Goal: Transaction & Acquisition: Book appointment/travel/reservation

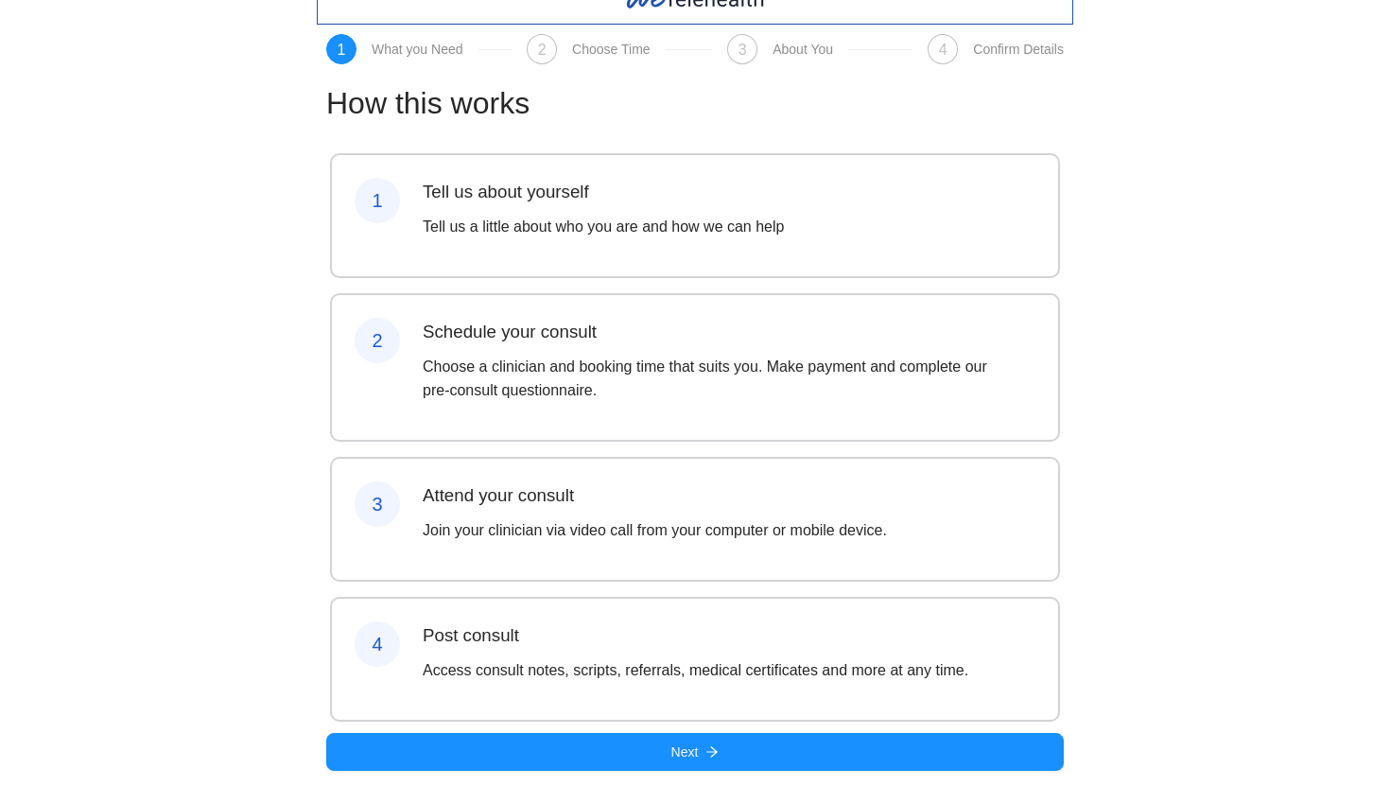
scroll to position [91, 0]
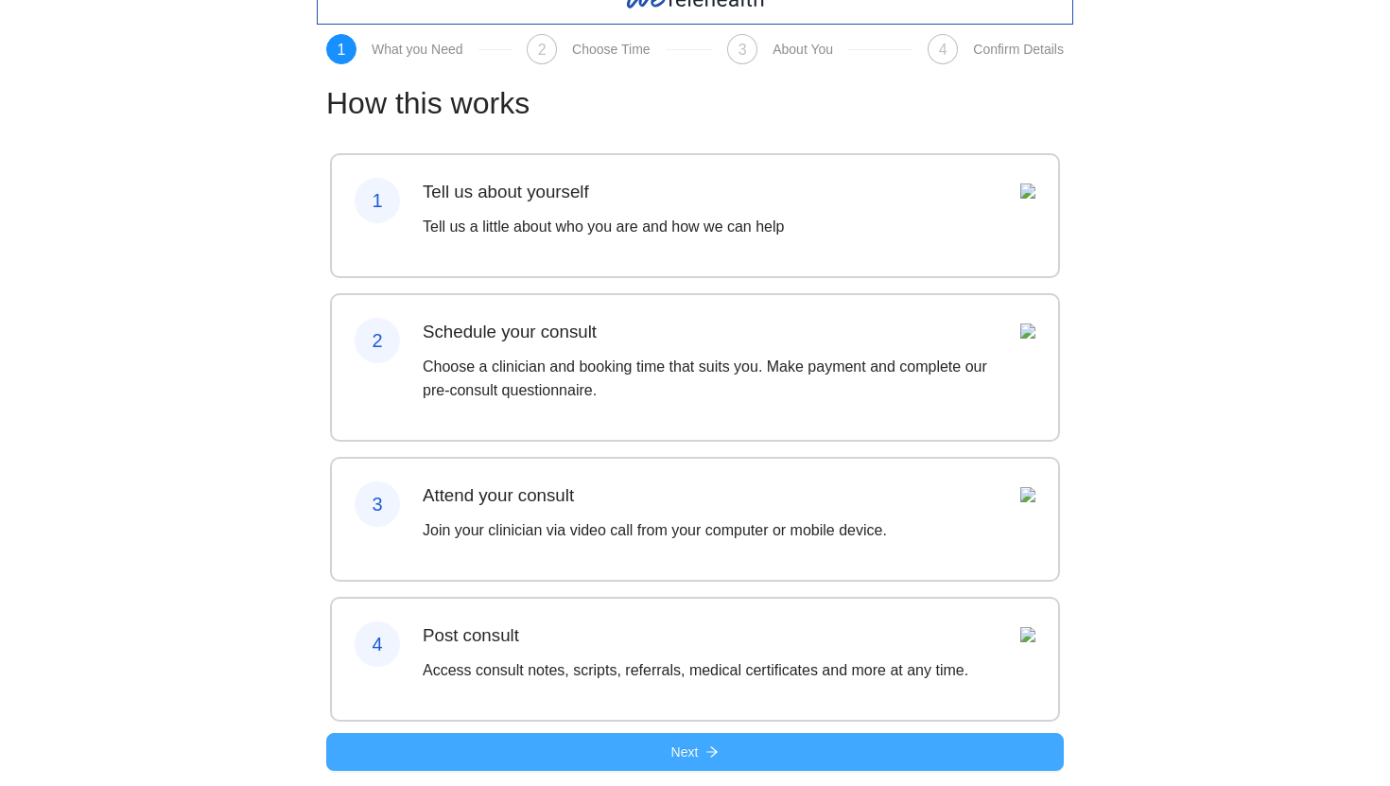
click at [634, 744] on button "Next" at bounding box center [694, 752] width 737 height 38
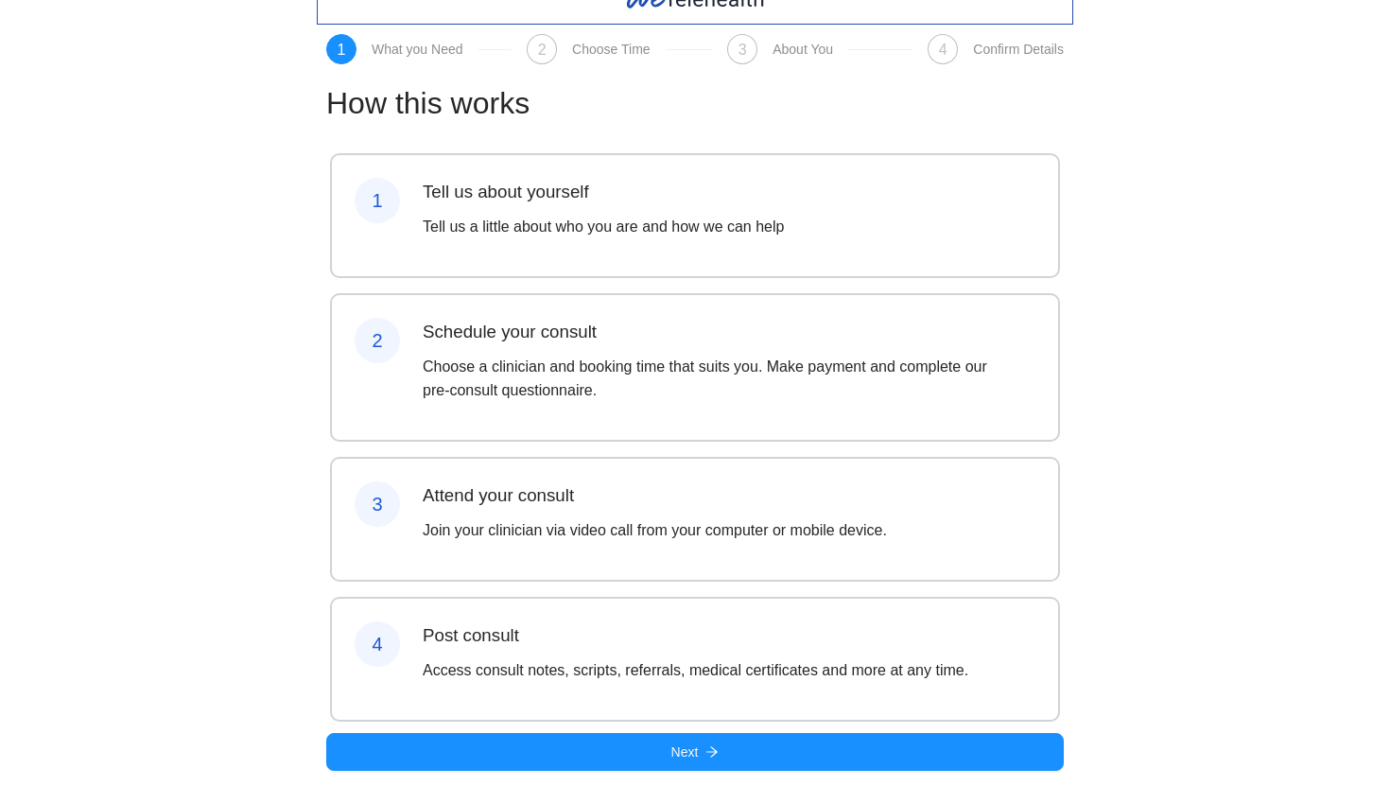
scroll to position [91, 0]
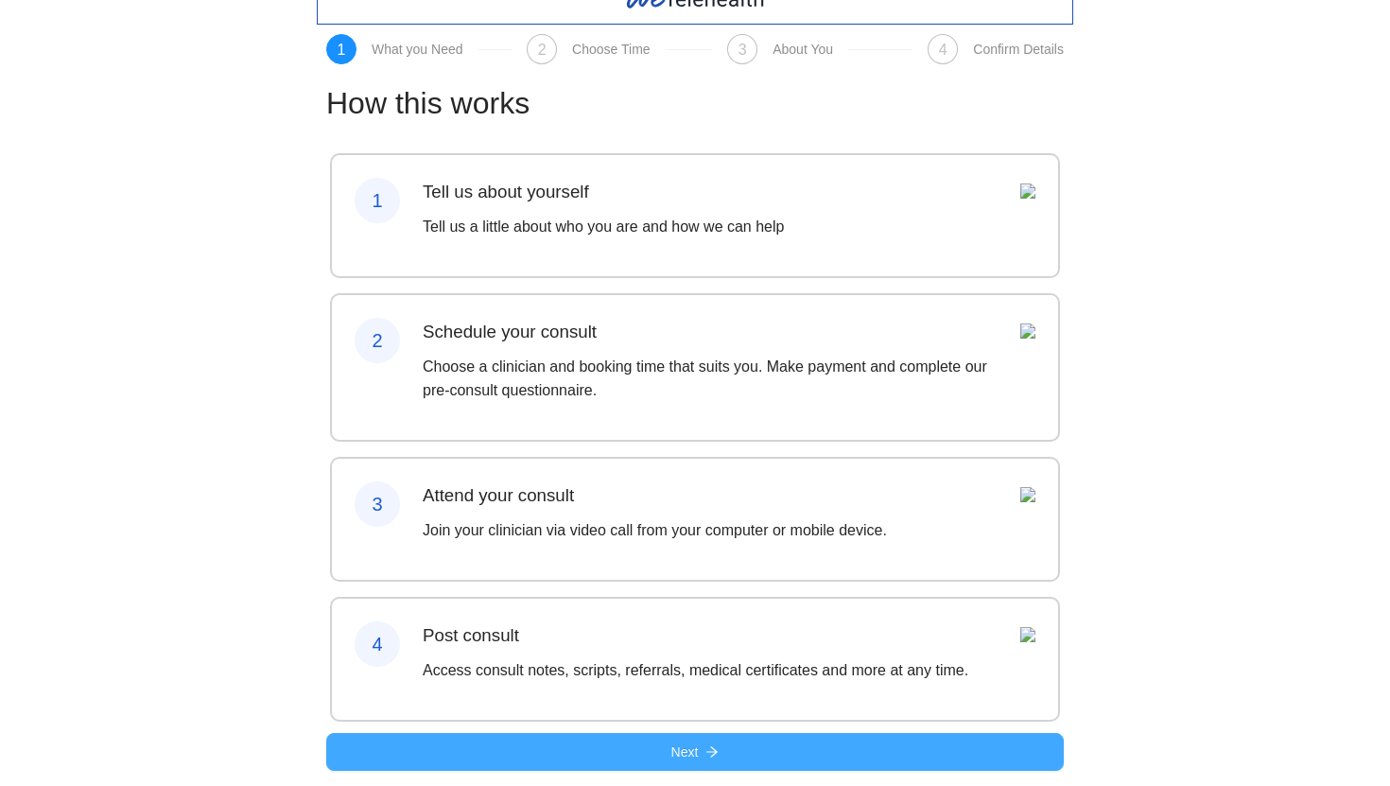
click at [529, 761] on button "Next" at bounding box center [694, 752] width 737 height 38
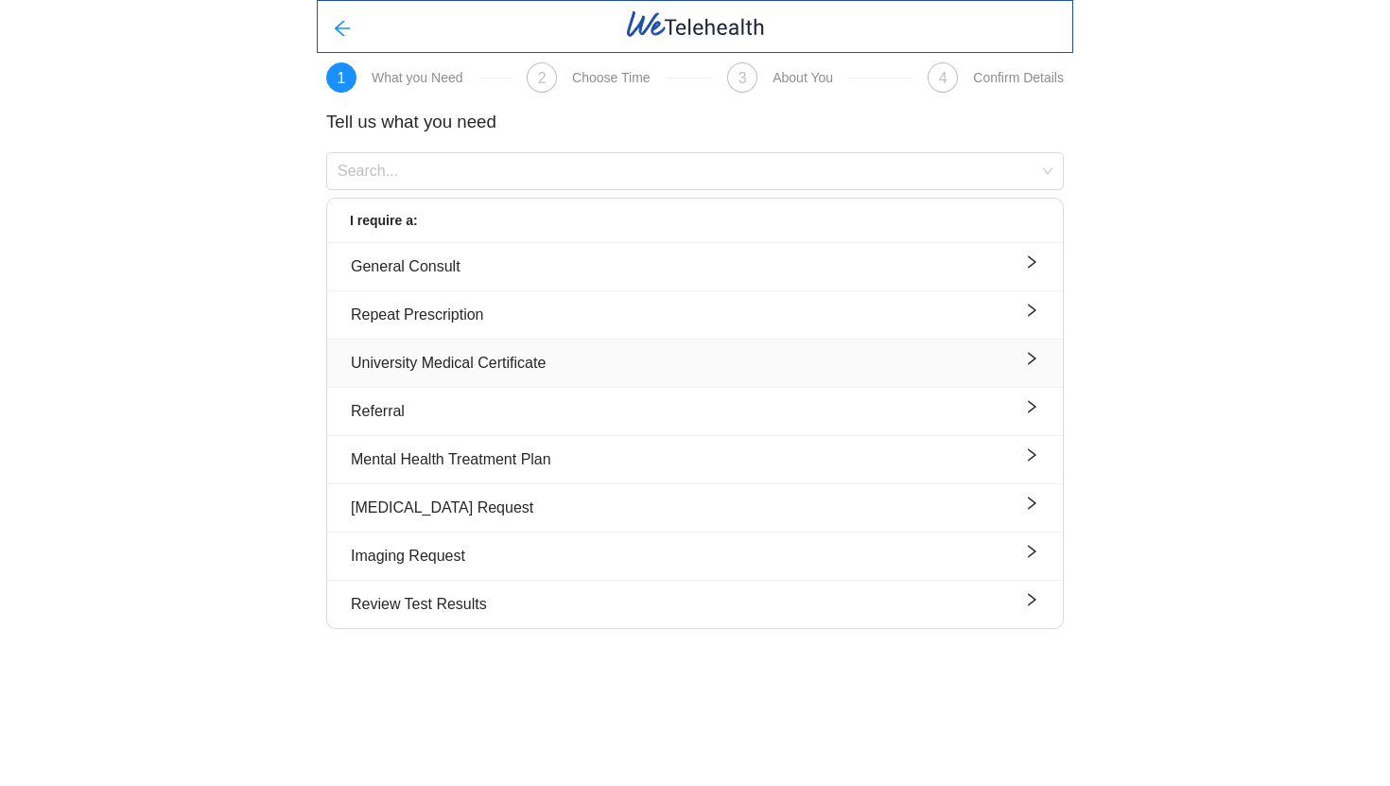
click at [508, 366] on div "University Medical Certificate" at bounding box center [695, 363] width 688 height 24
click at [417, 171] on input "search" at bounding box center [689, 167] width 702 height 28
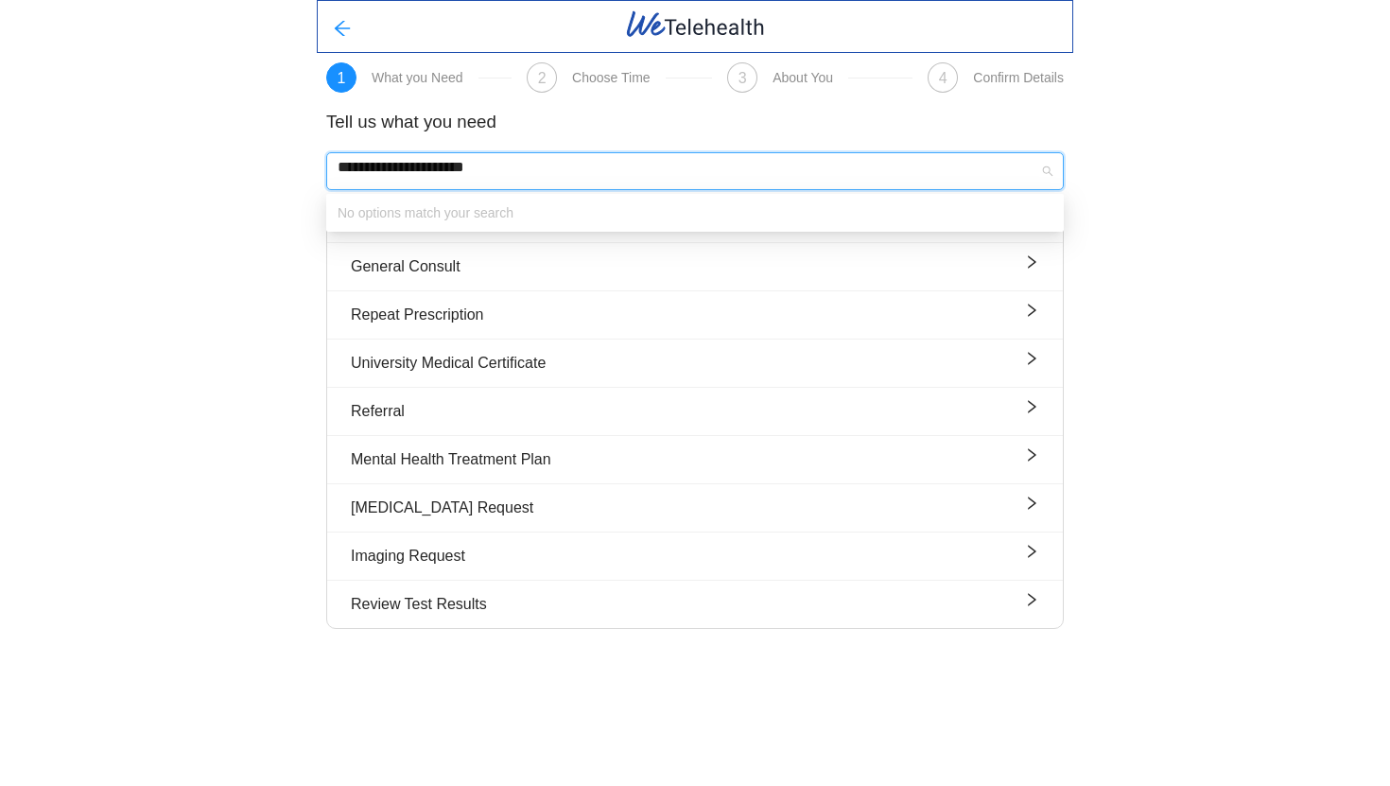
type input "**********"
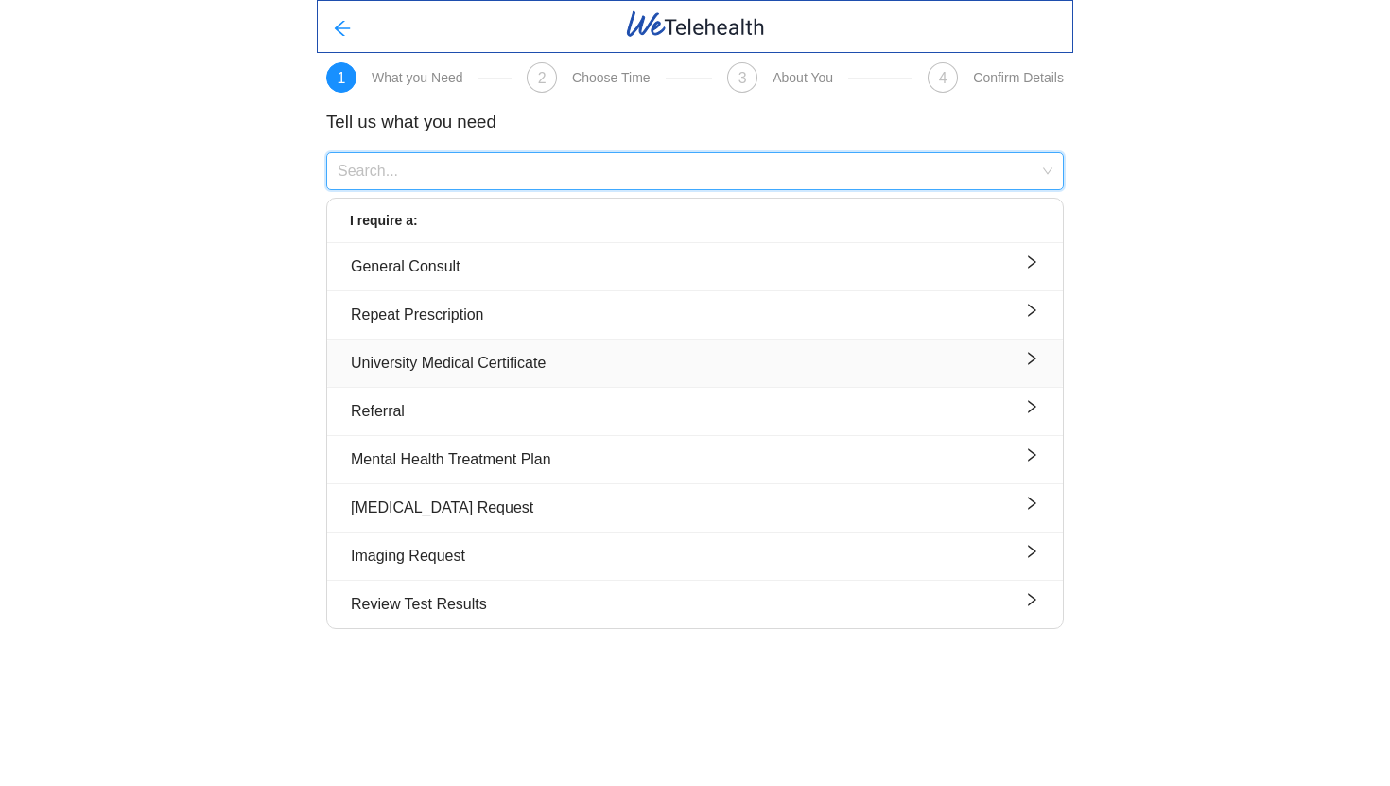
click at [489, 355] on div "University Medical Certificate" at bounding box center [695, 363] width 688 height 24
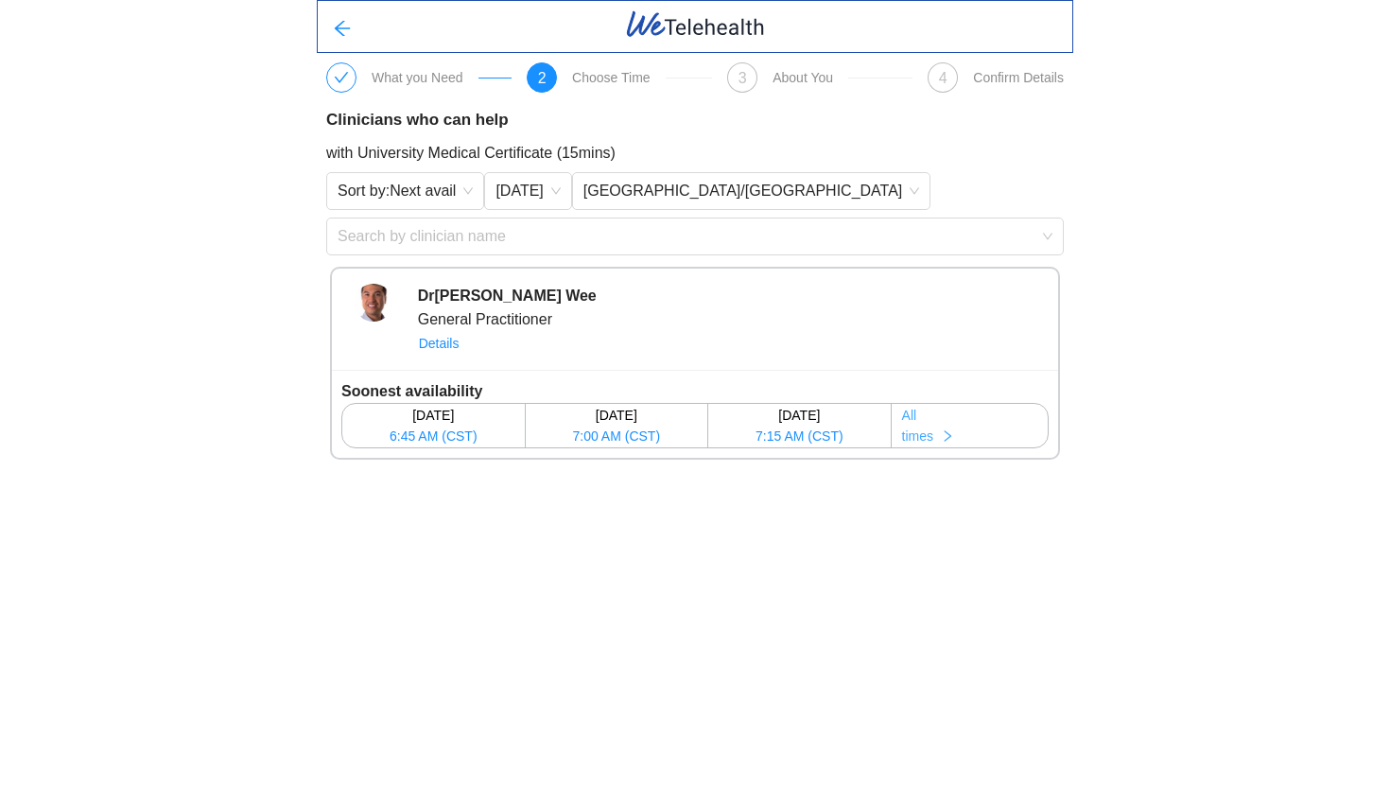
click at [929, 427] on span "times" at bounding box center [917, 435] width 31 height 21
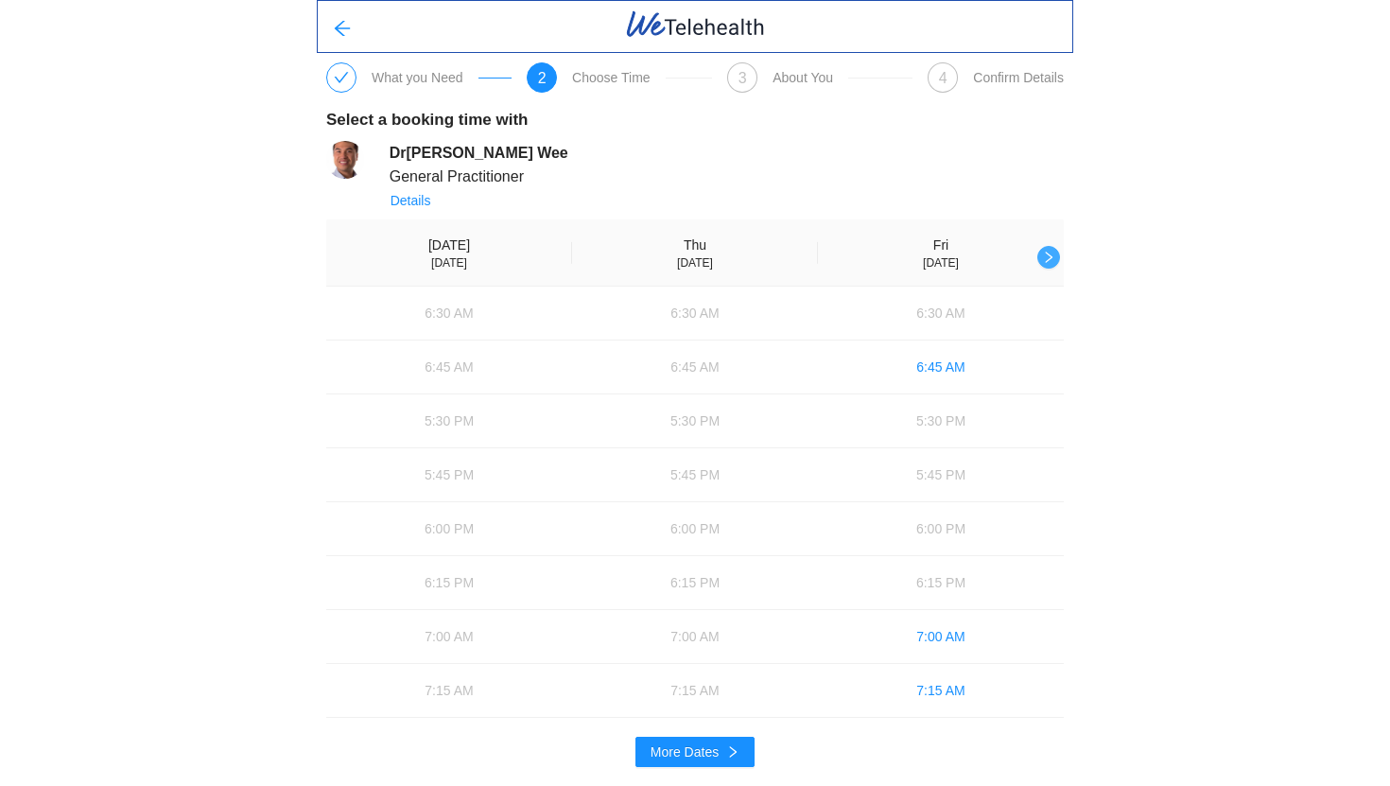
click at [1053, 252] on icon "right" at bounding box center [1048, 257] width 13 height 13
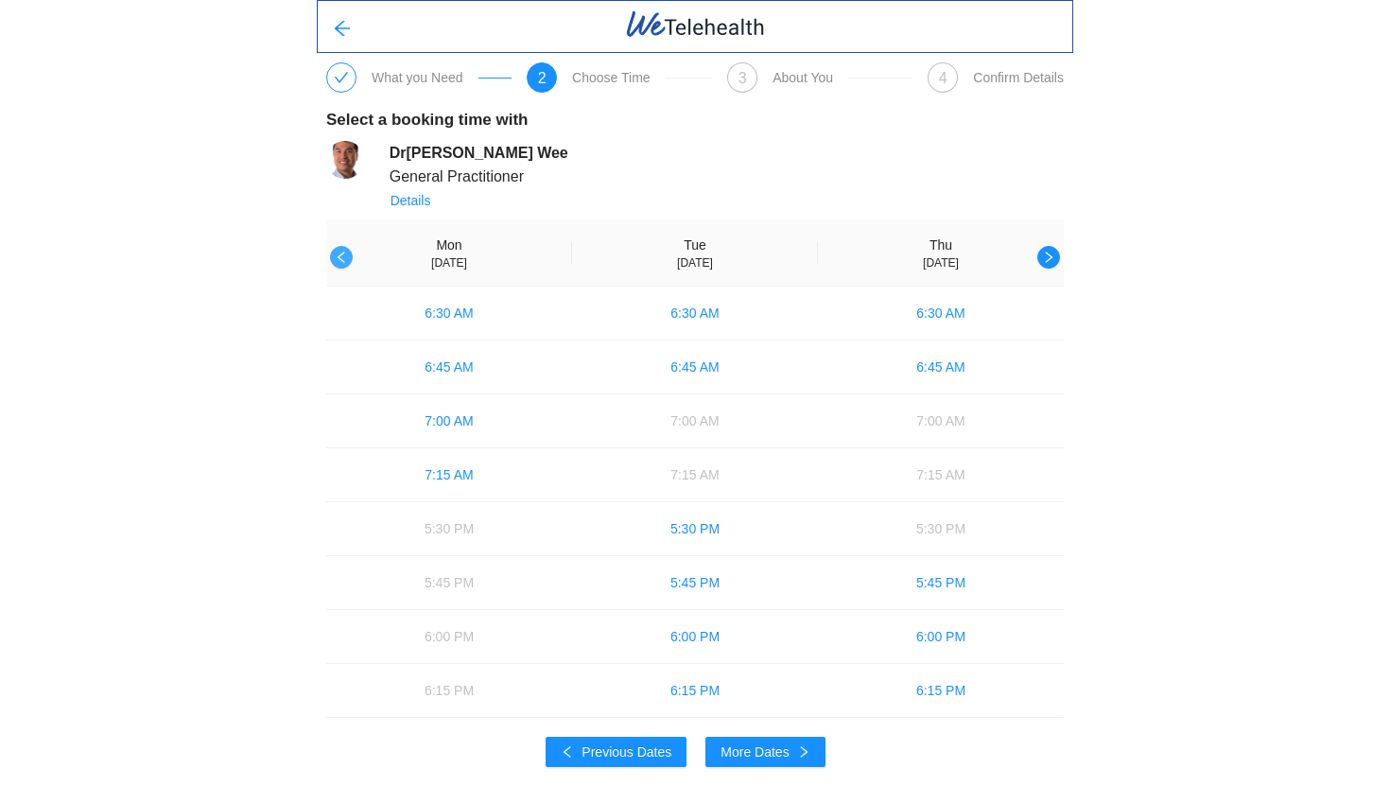
click at [338, 257] on icon "left" at bounding box center [341, 256] width 7 height 11
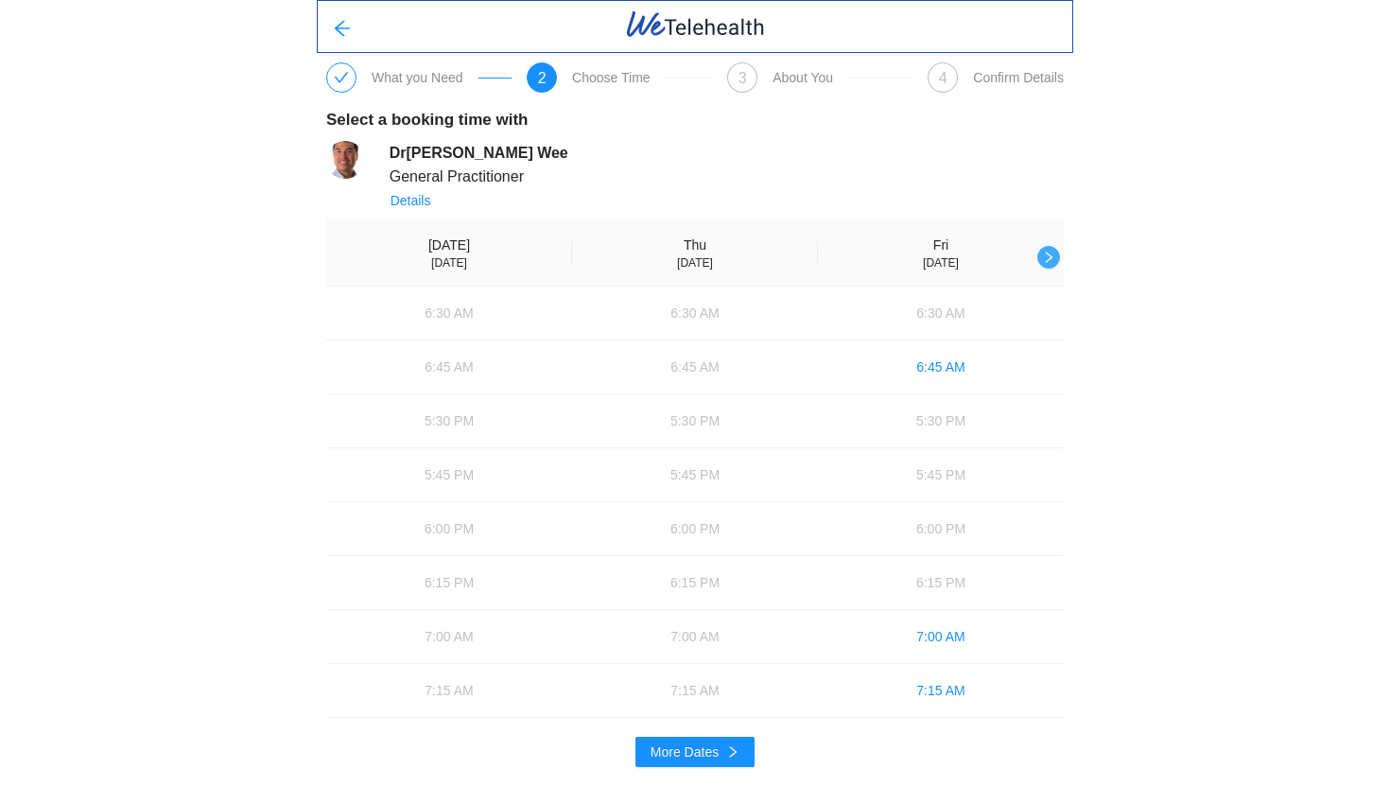
click at [1051, 254] on icon "right" at bounding box center [1048, 257] width 13 height 13
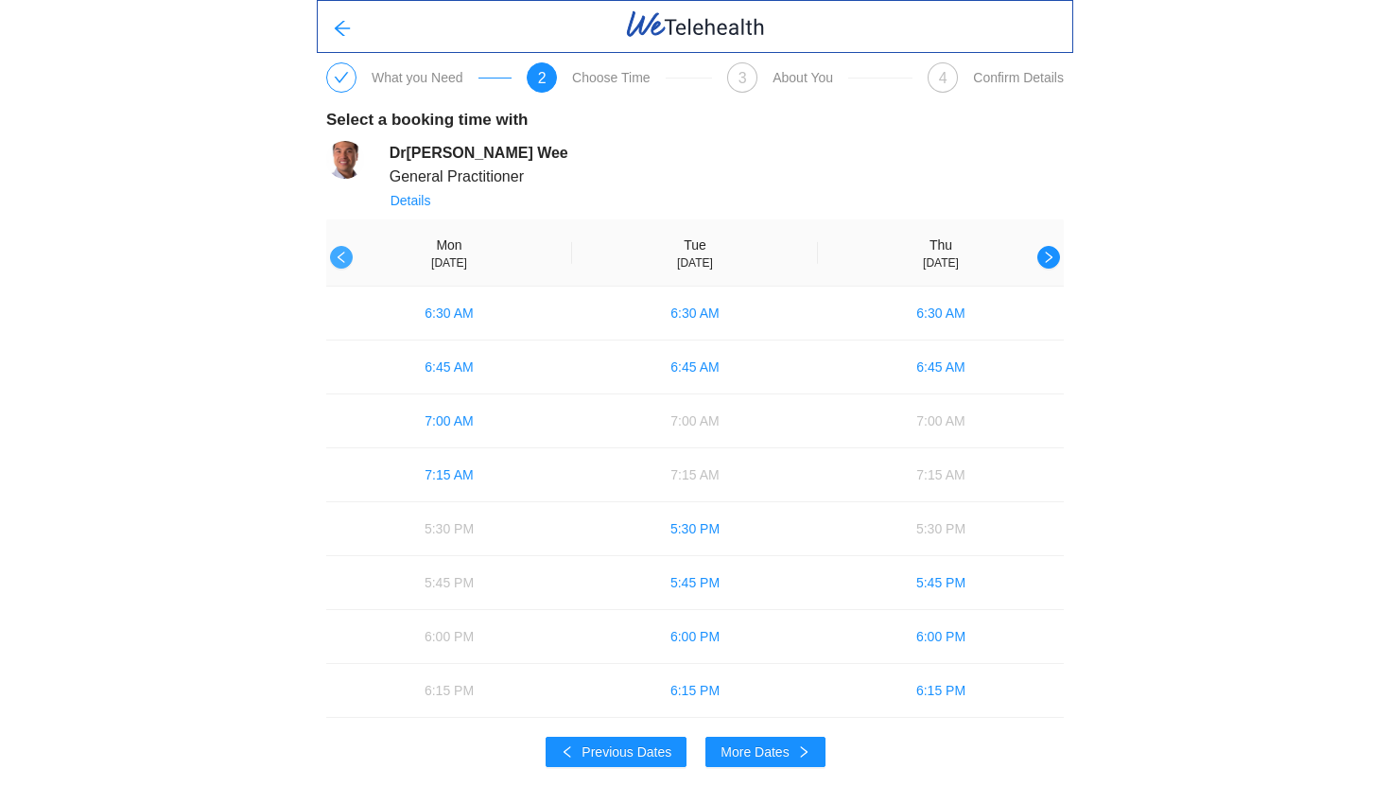
click at [337, 257] on icon "left" at bounding box center [341, 257] width 13 height 13
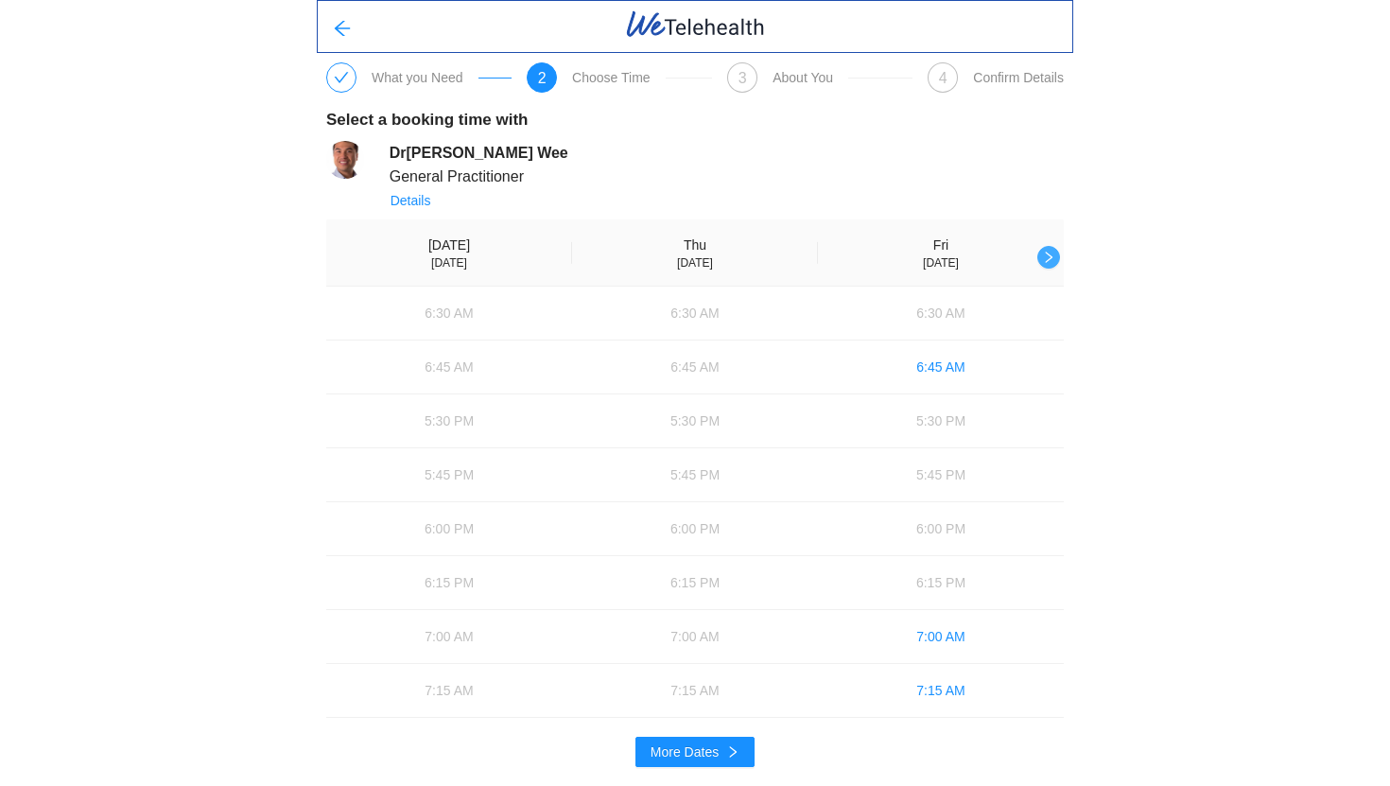
click at [1048, 258] on icon "right" at bounding box center [1048, 257] width 13 height 13
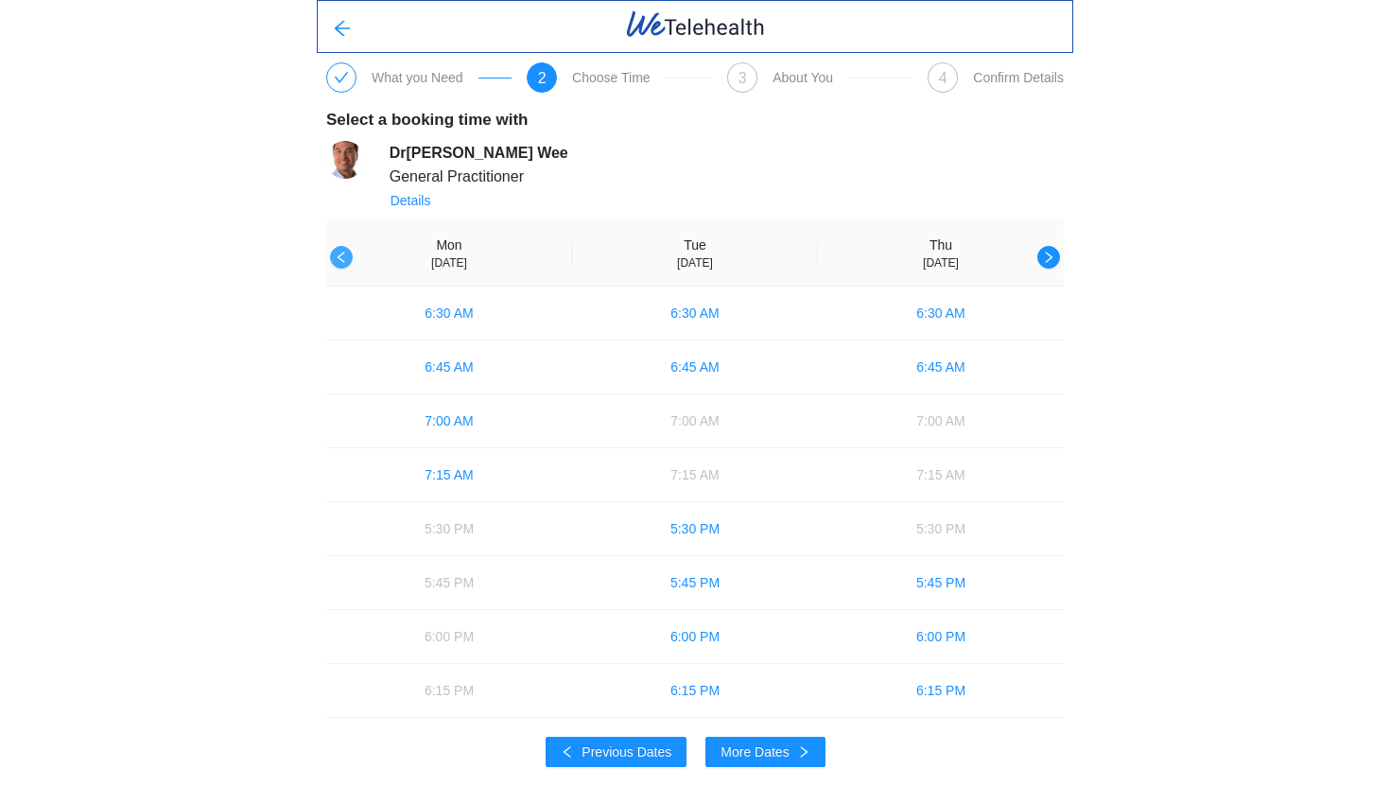
click at [340, 260] on icon "left" at bounding box center [341, 256] width 7 height 11
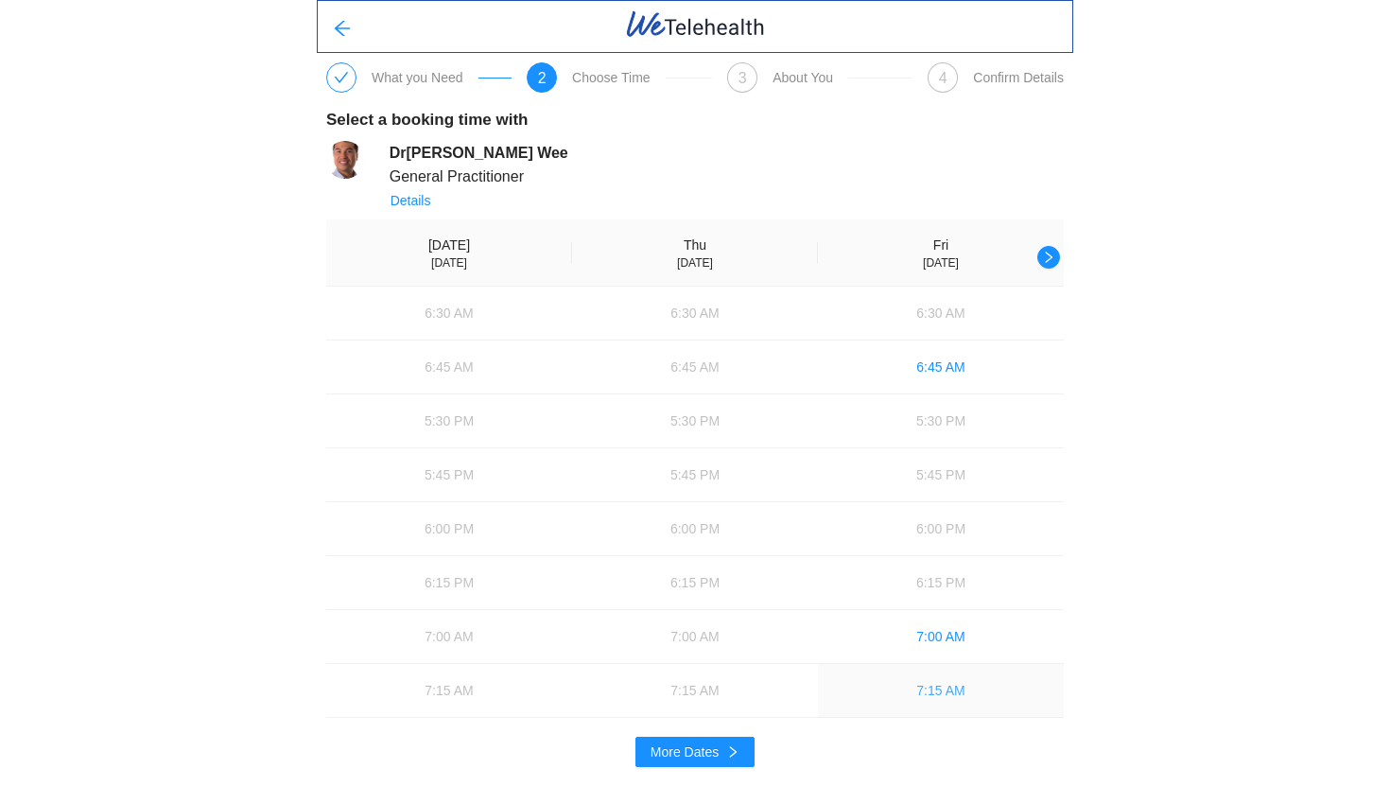
click at [942, 694] on span "7:15 AM" at bounding box center [940, 690] width 48 height 21
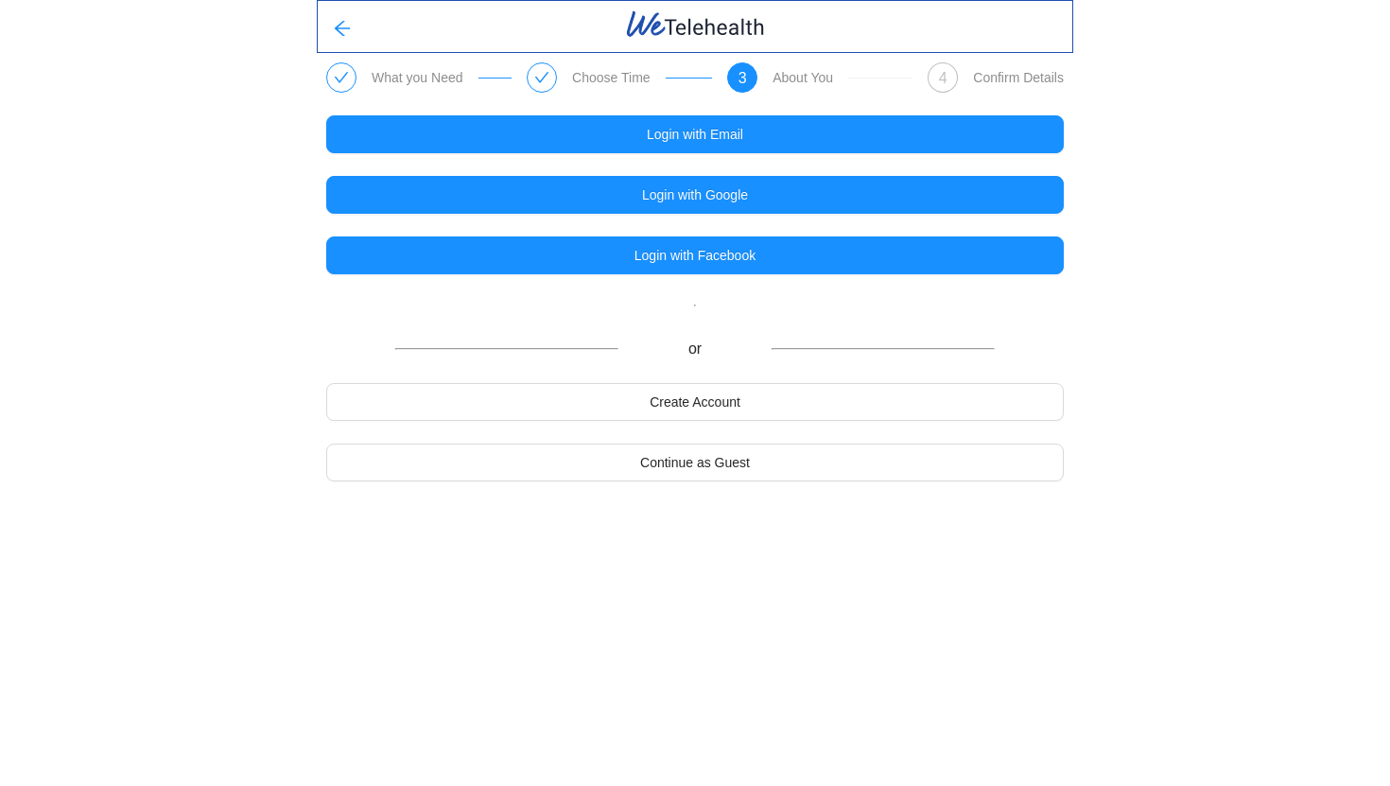
click at [867, 546] on body "What you Need Choose Time 3 About You 4 Confirm Details Login with Email Login …" at bounding box center [695, 393] width 1390 height 786
click at [722, 461] on span "Continue as Guest" at bounding box center [695, 462] width 110 height 21
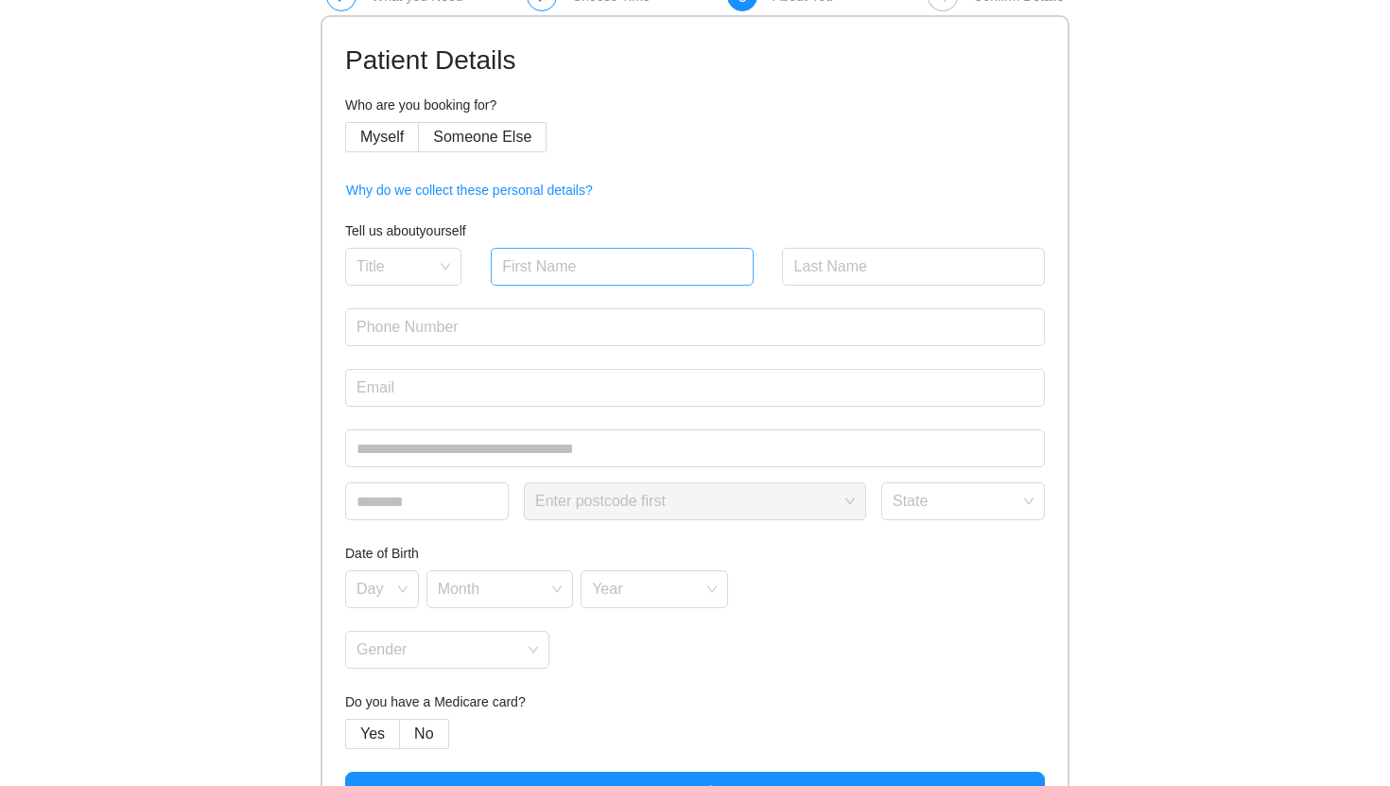
scroll to position [95, 0]
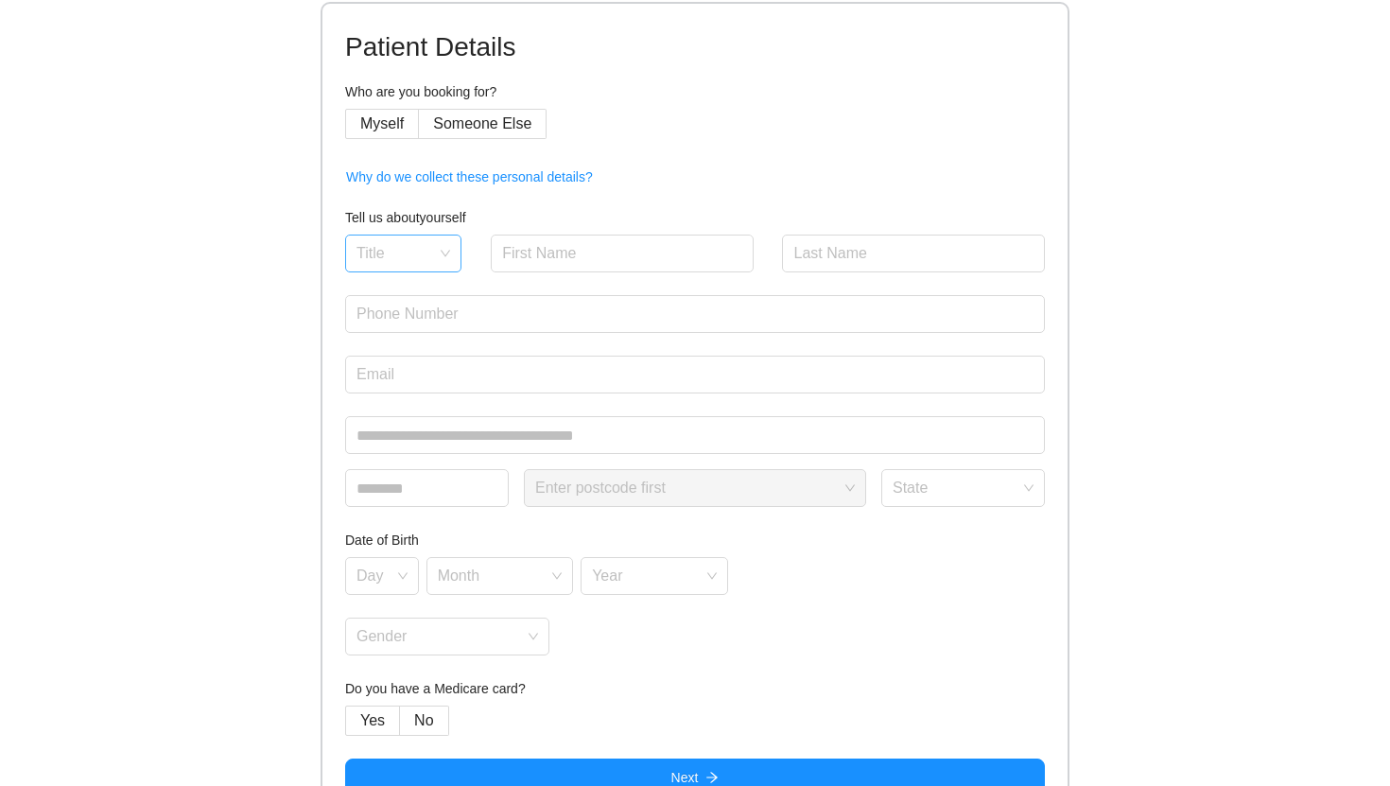
click at [412, 251] on input "search" at bounding box center [396, 249] width 80 height 28
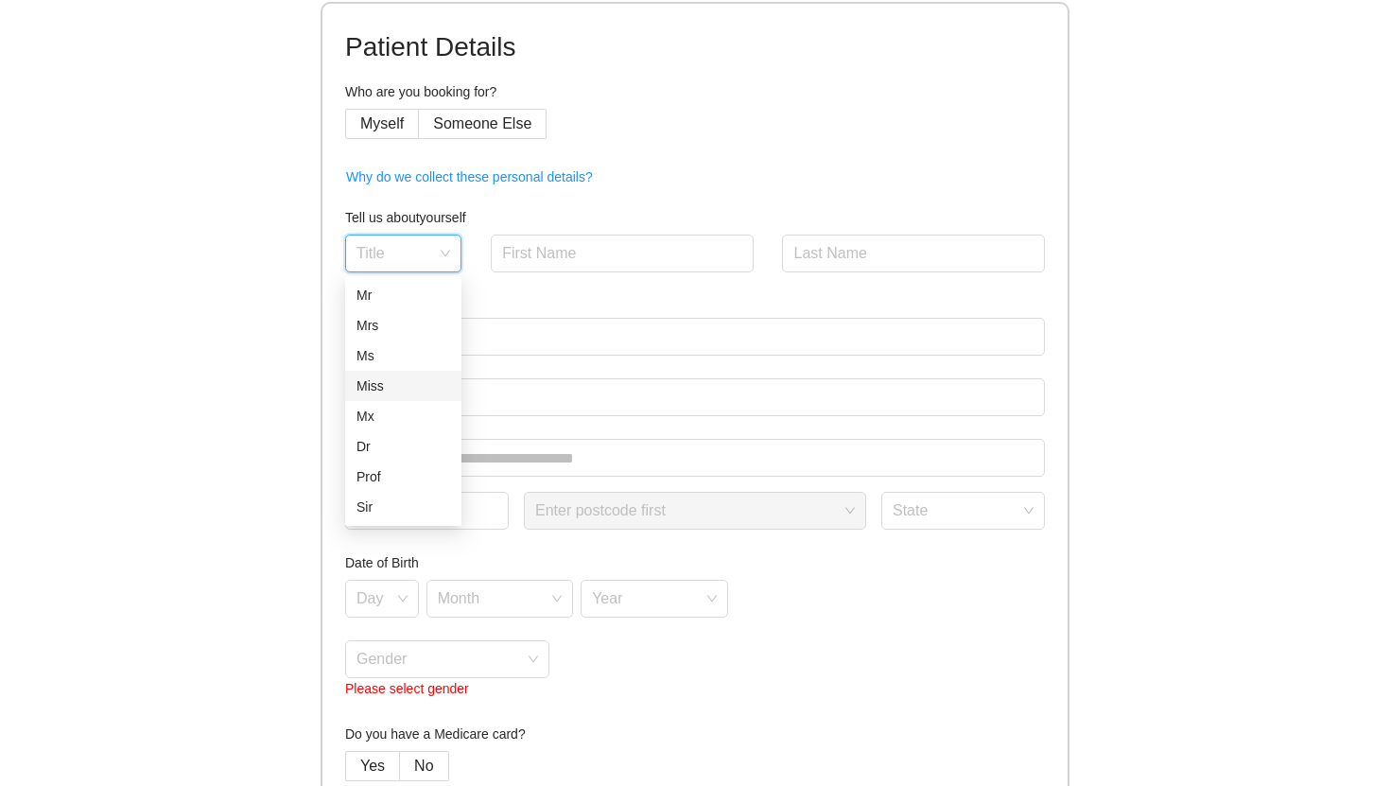
click at [406, 381] on div "Miss" at bounding box center [403, 385] width 94 height 21
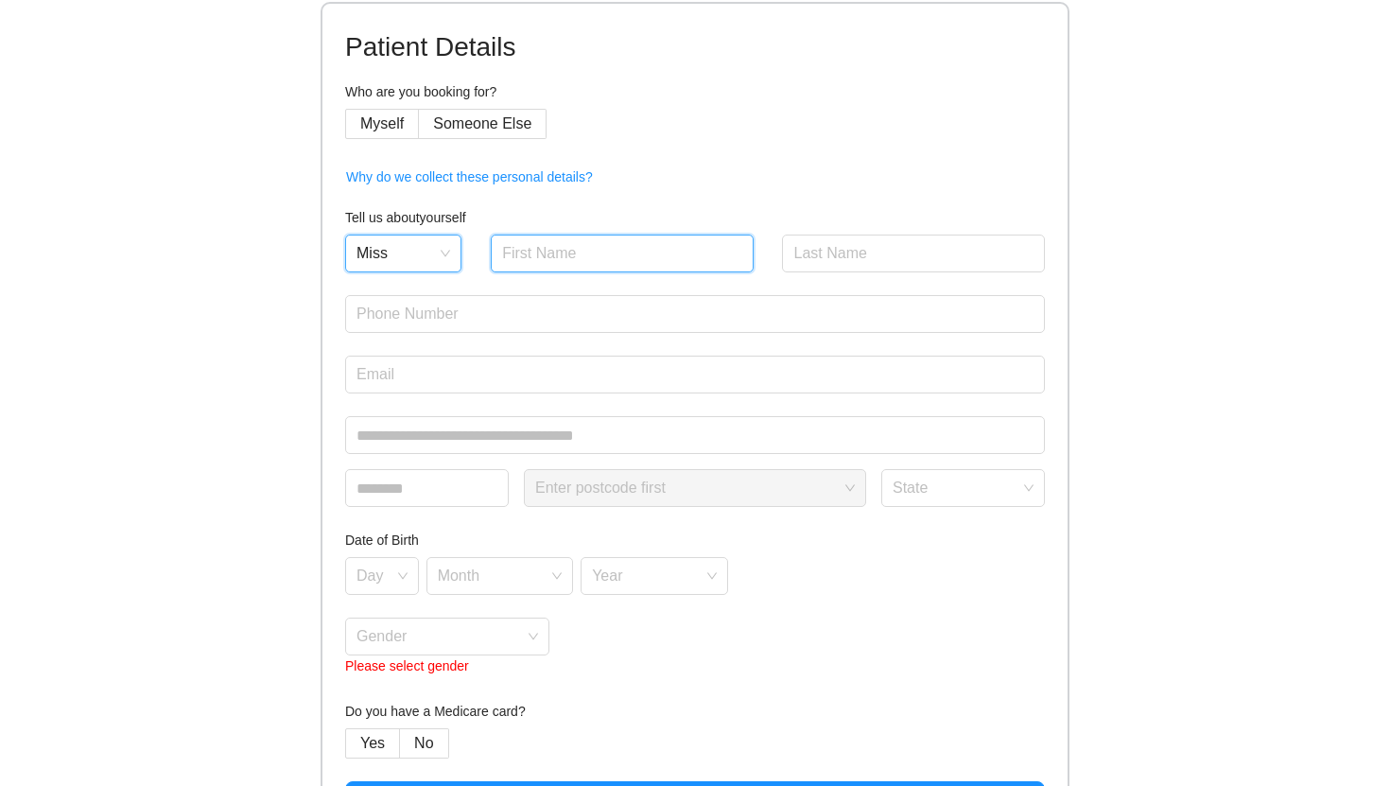
click at [575, 251] on input "text" at bounding box center [622, 253] width 263 height 38
type input "C"
type input "Chenfei"
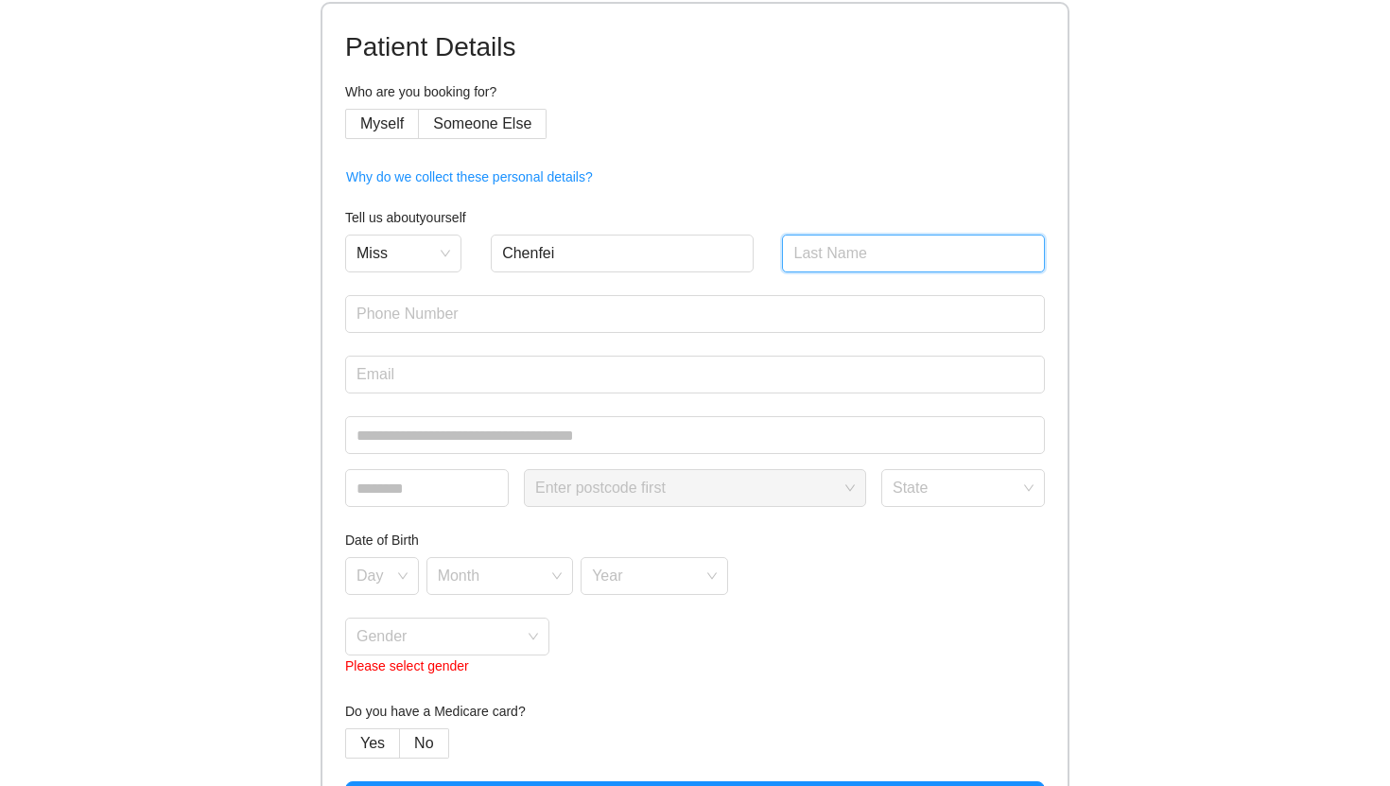
click at [852, 261] on input "text" at bounding box center [913, 253] width 263 height 38
type input "Li"
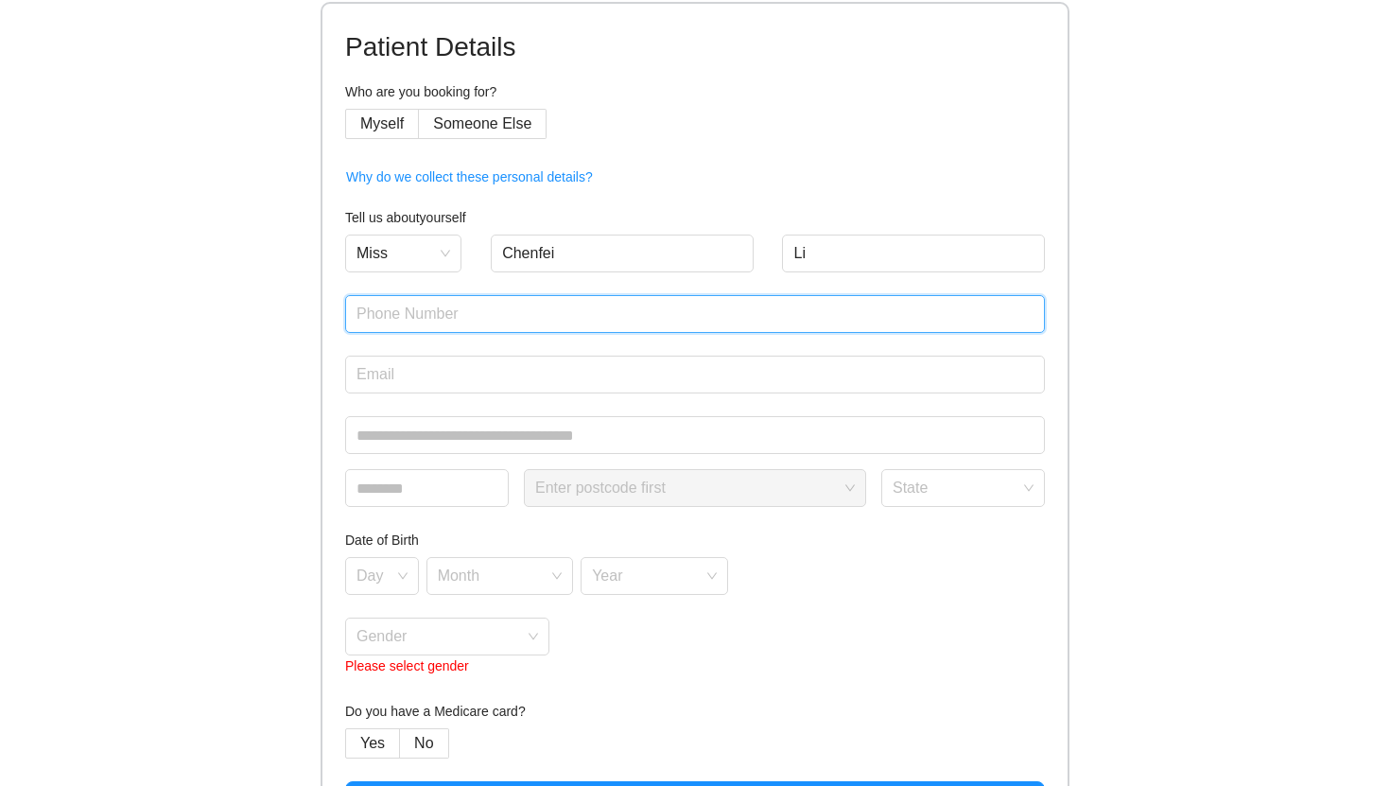
click at [494, 316] on input "text" at bounding box center [695, 314] width 700 height 38
type input "0450162936"
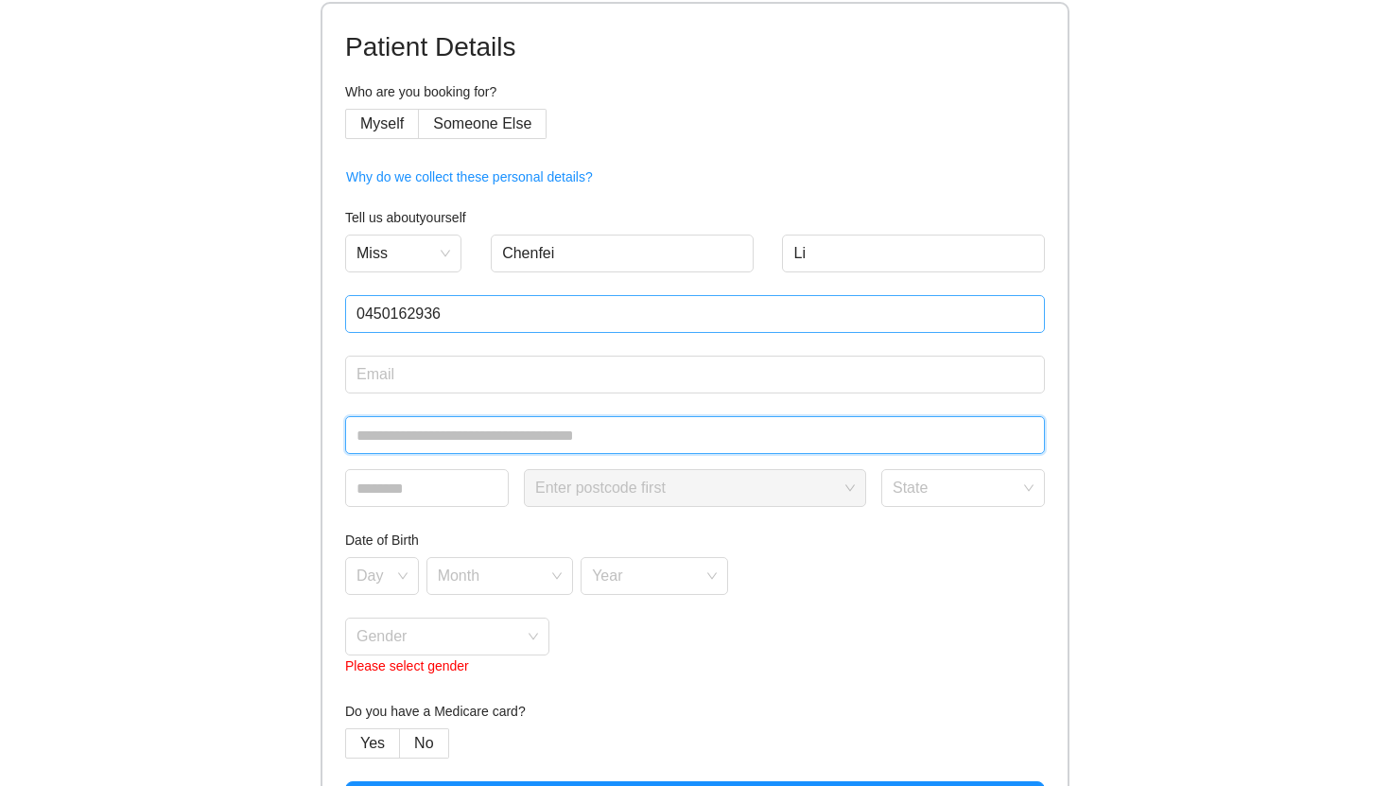
type input "**********"
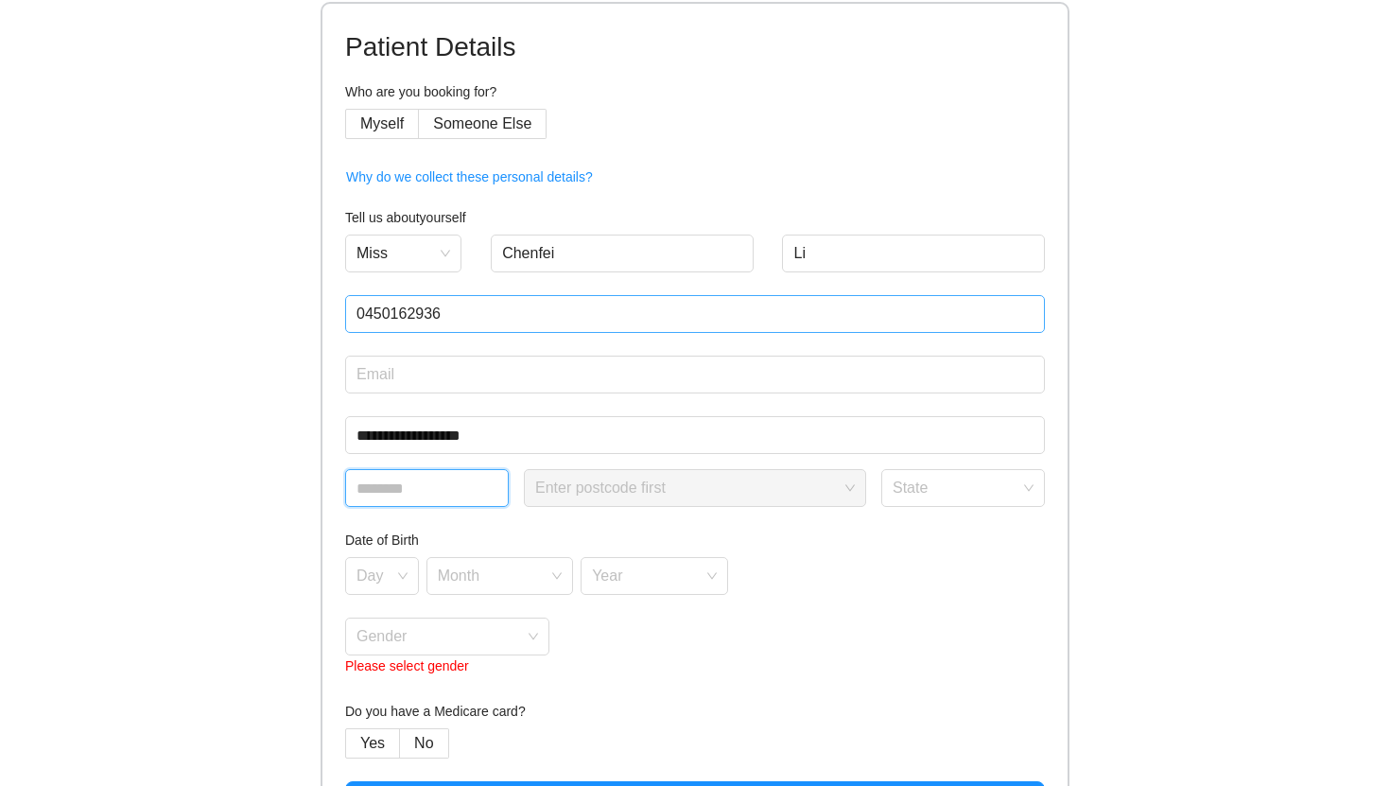
type input "****"
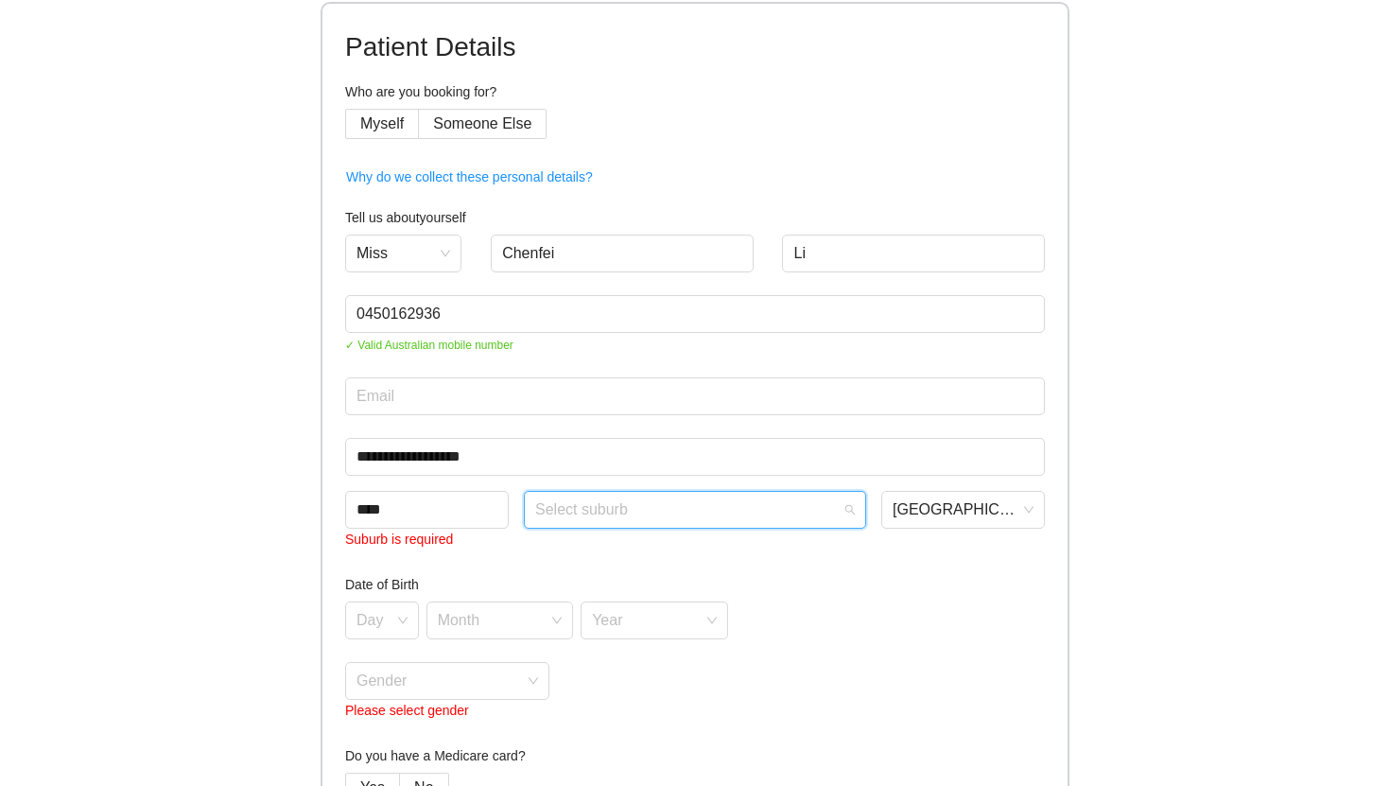
click at [613, 508] on input "search" at bounding box center [688, 506] width 306 height 28
type input "**********"
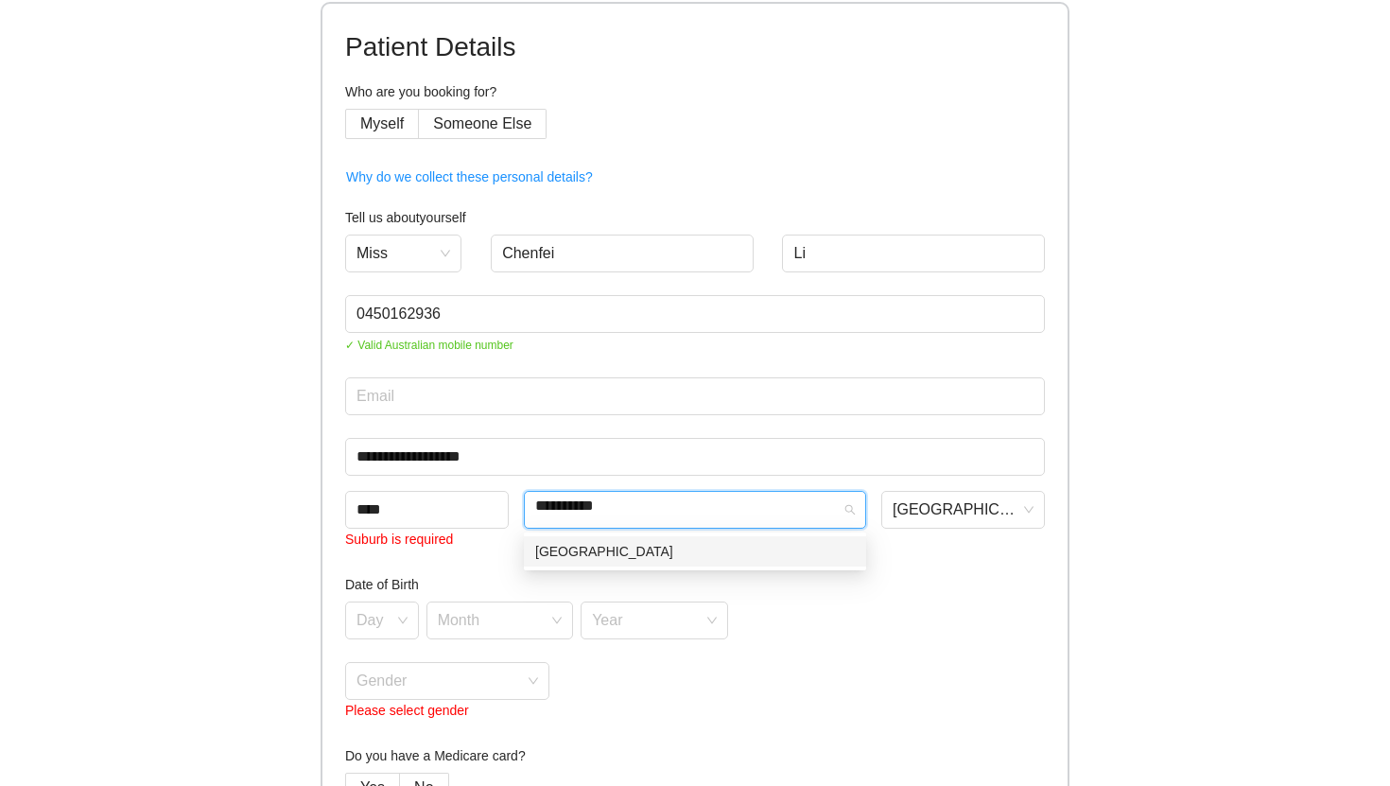
click at [731, 562] on div "[GEOGRAPHIC_DATA]" at bounding box center [695, 551] width 342 height 30
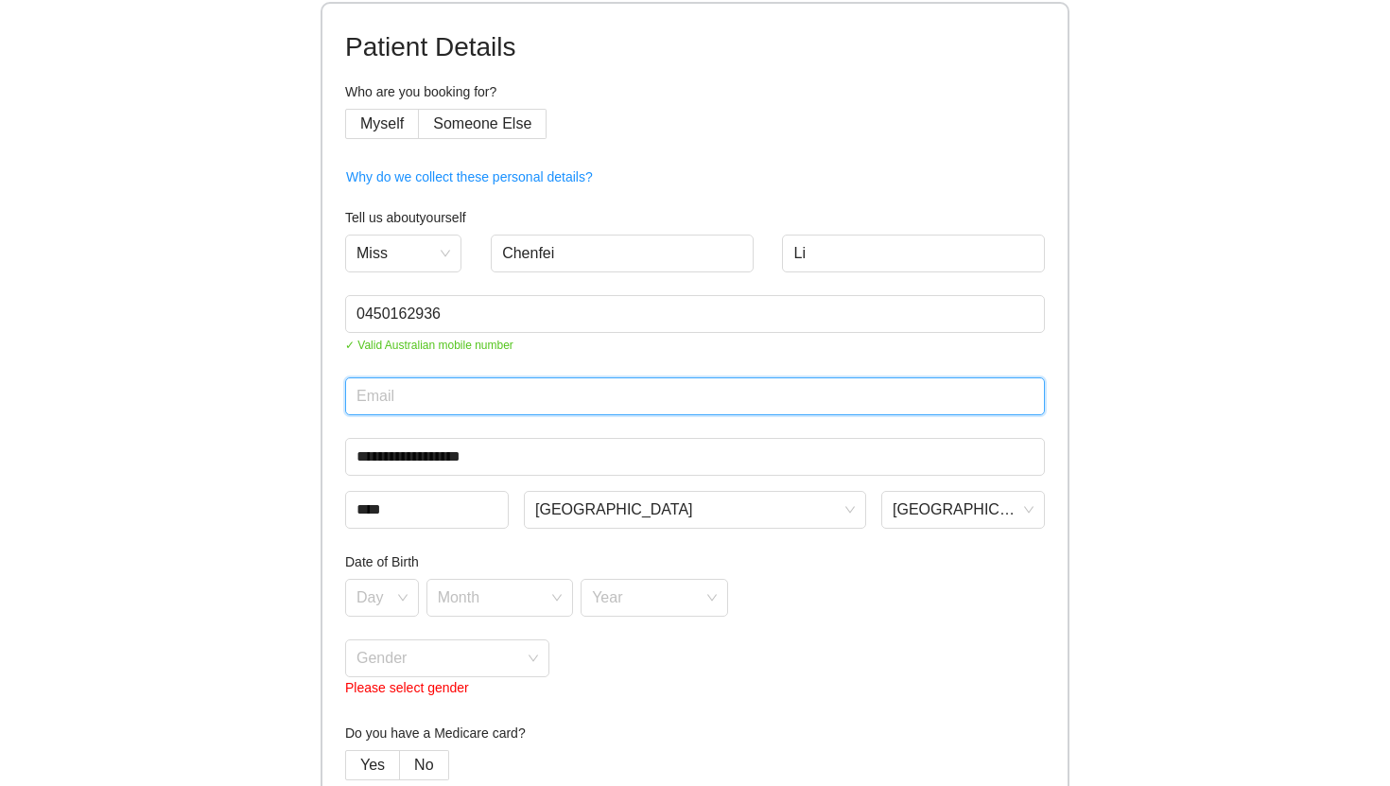
click at [502, 393] on input "email" at bounding box center [695, 396] width 700 height 38
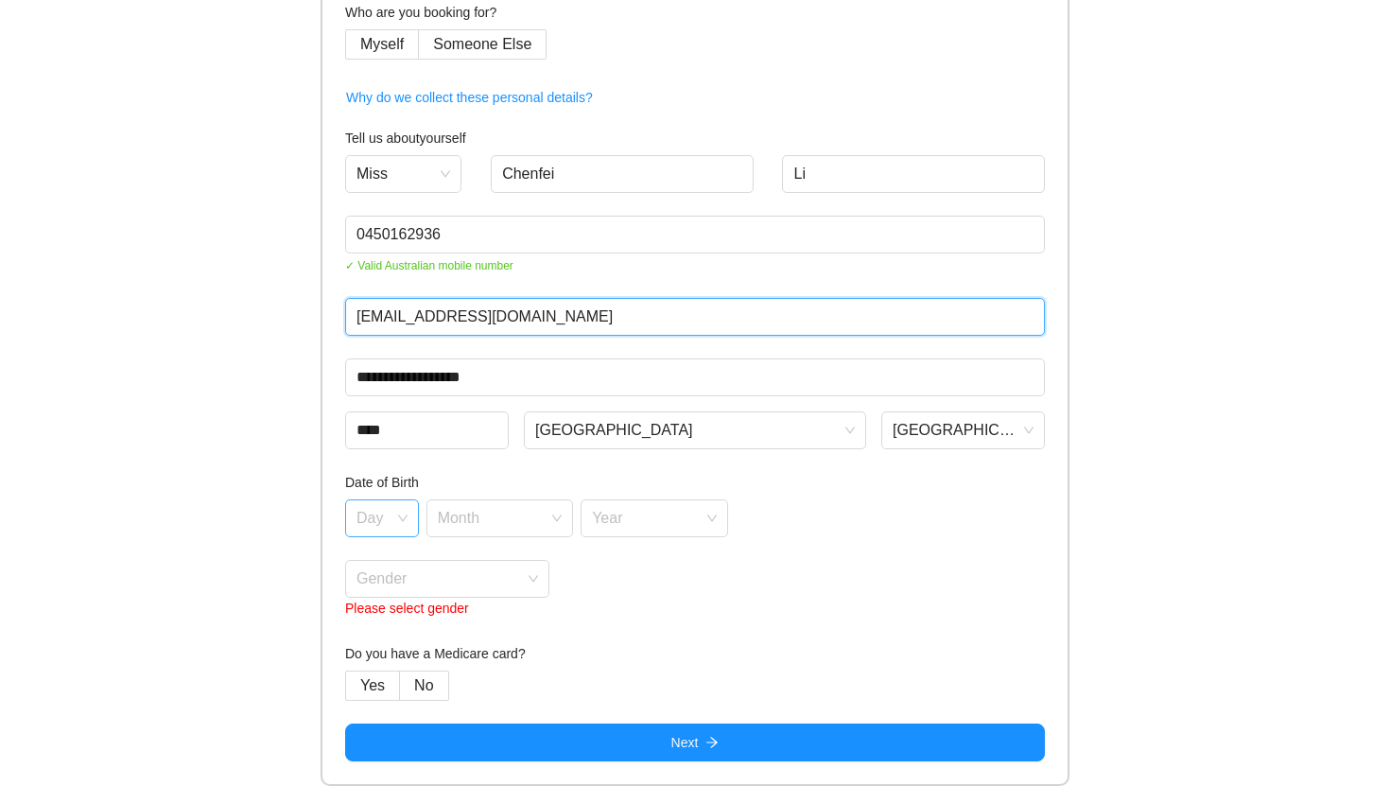
click at [404, 516] on div "Day" at bounding box center [382, 518] width 74 height 38
type input "[EMAIL_ADDRESS][DOMAIN_NAME]"
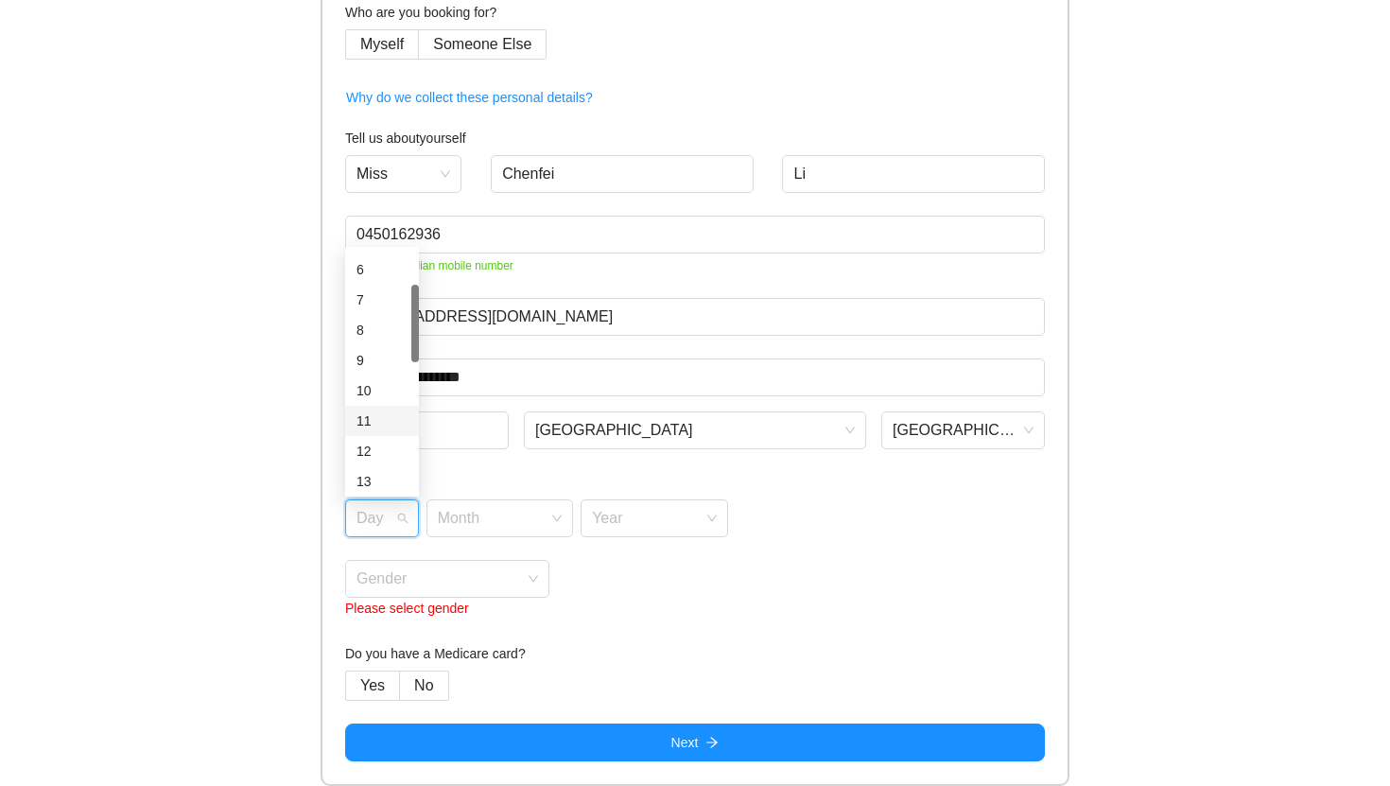
scroll to position [157, 0]
click at [380, 434] on div "12" at bounding box center [381, 441] width 51 height 21
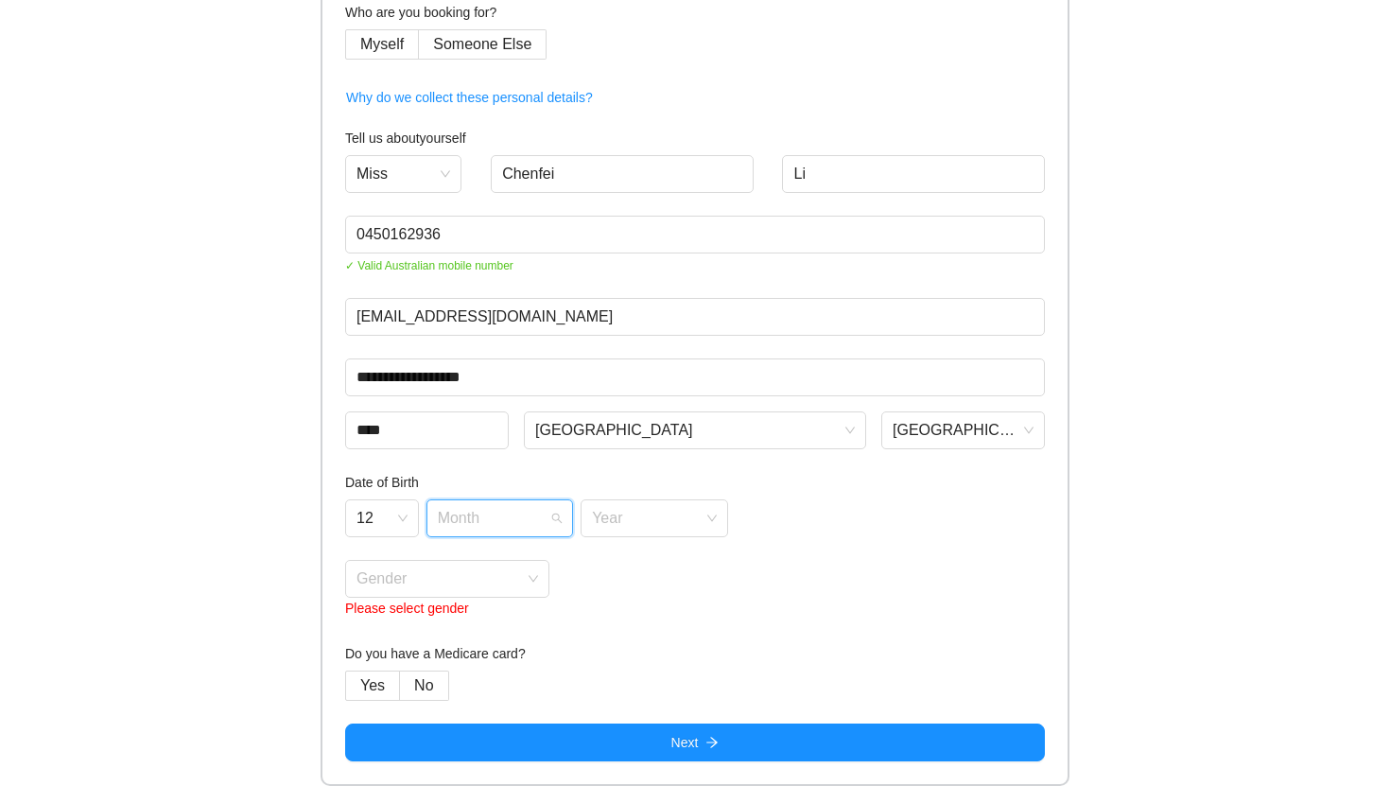
click at [516, 506] on input "search" at bounding box center [494, 514] width 112 height 28
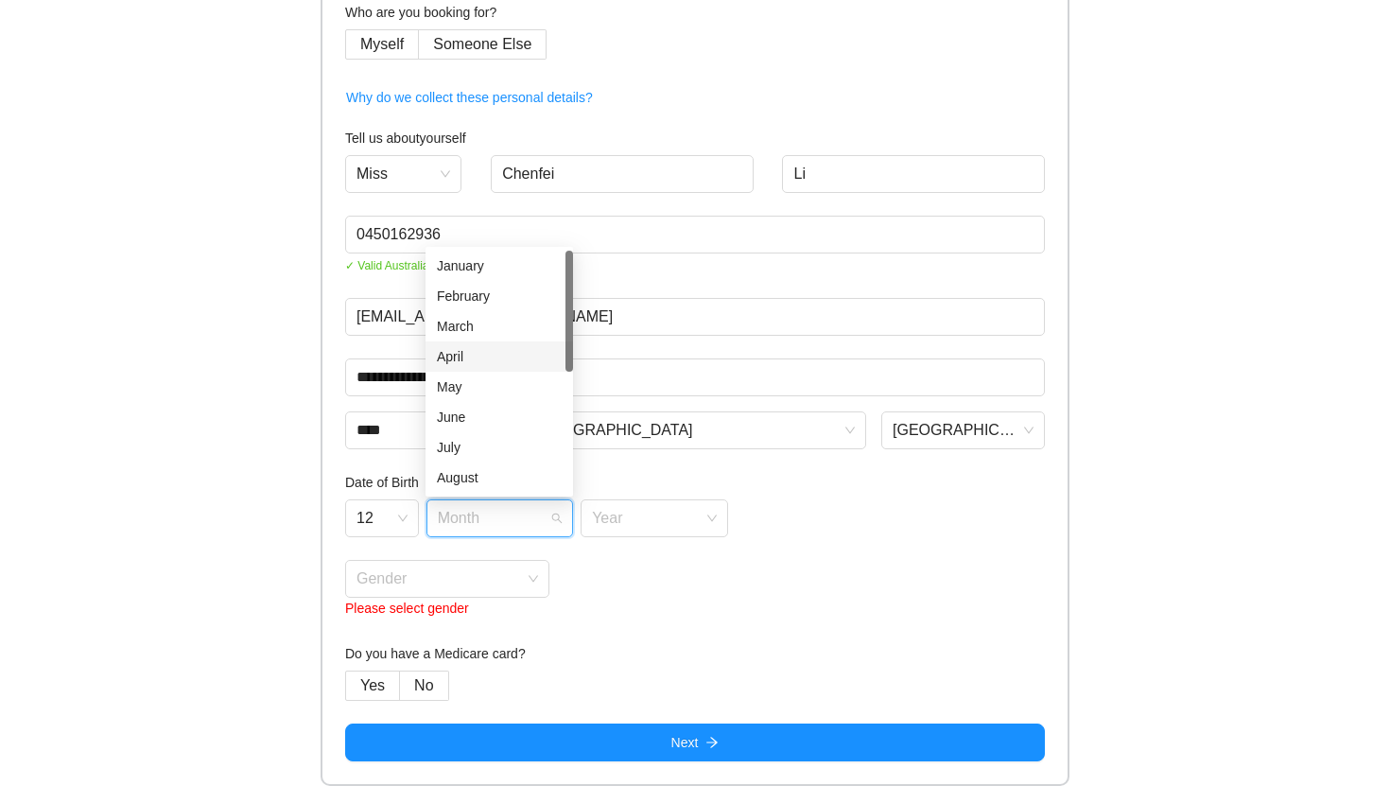
click at [470, 355] on div "April" at bounding box center [499, 356] width 125 height 21
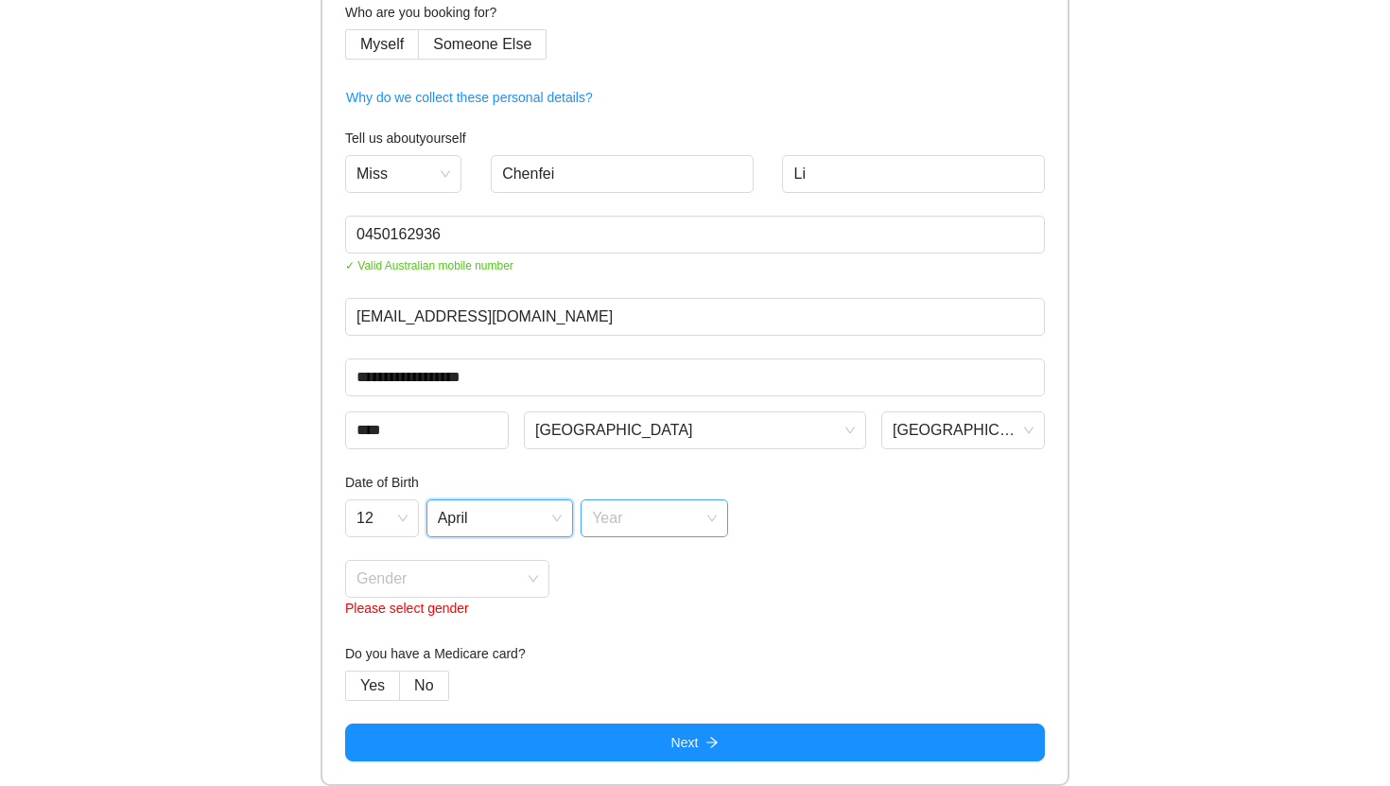
click at [623, 511] on input "search" at bounding box center [648, 514] width 112 height 28
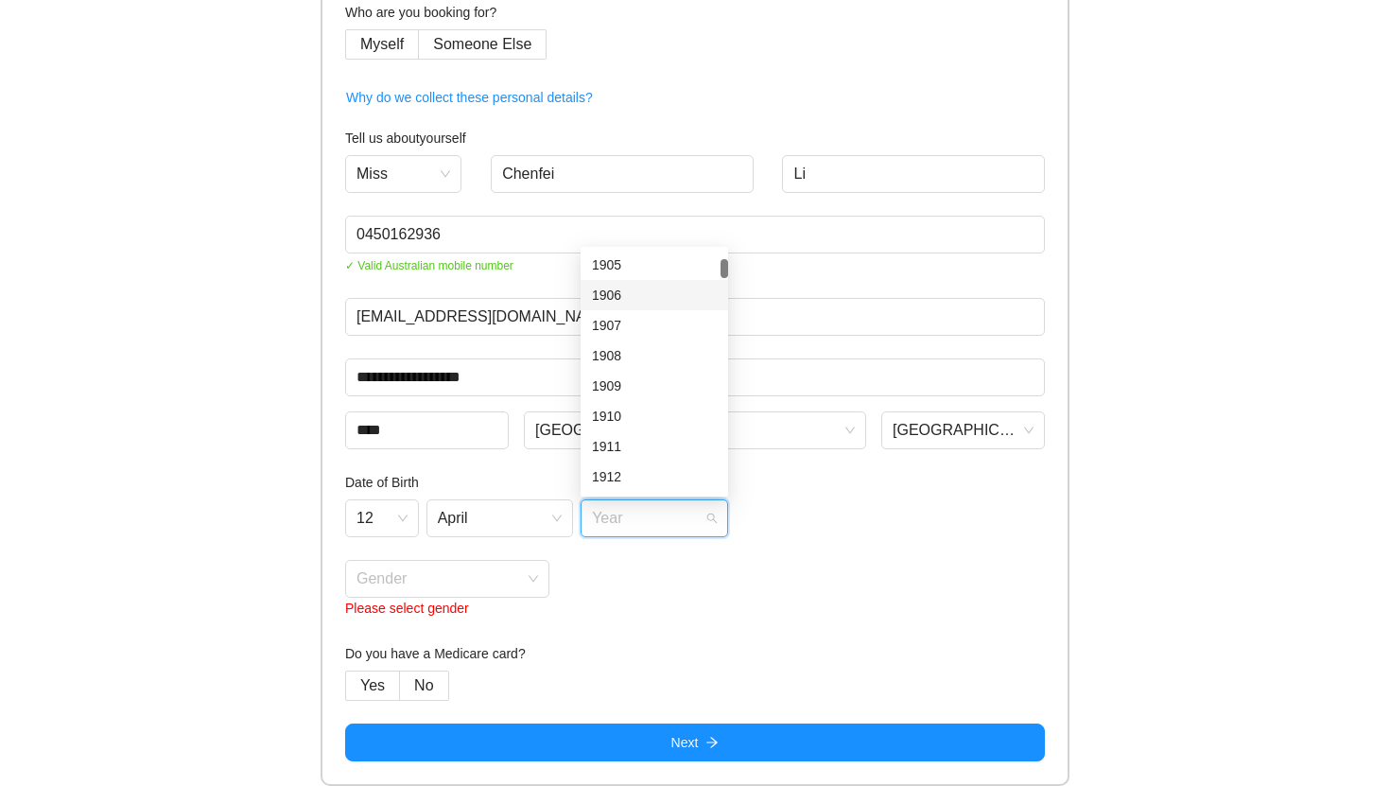
scroll to position [143, 0]
click at [632, 406] on div "1910" at bounding box center [653, 395] width 147 height 30
click at [633, 518] on span "1910" at bounding box center [654, 518] width 125 height 28
click at [629, 376] on div "2000" at bounding box center [654, 374] width 125 height 21
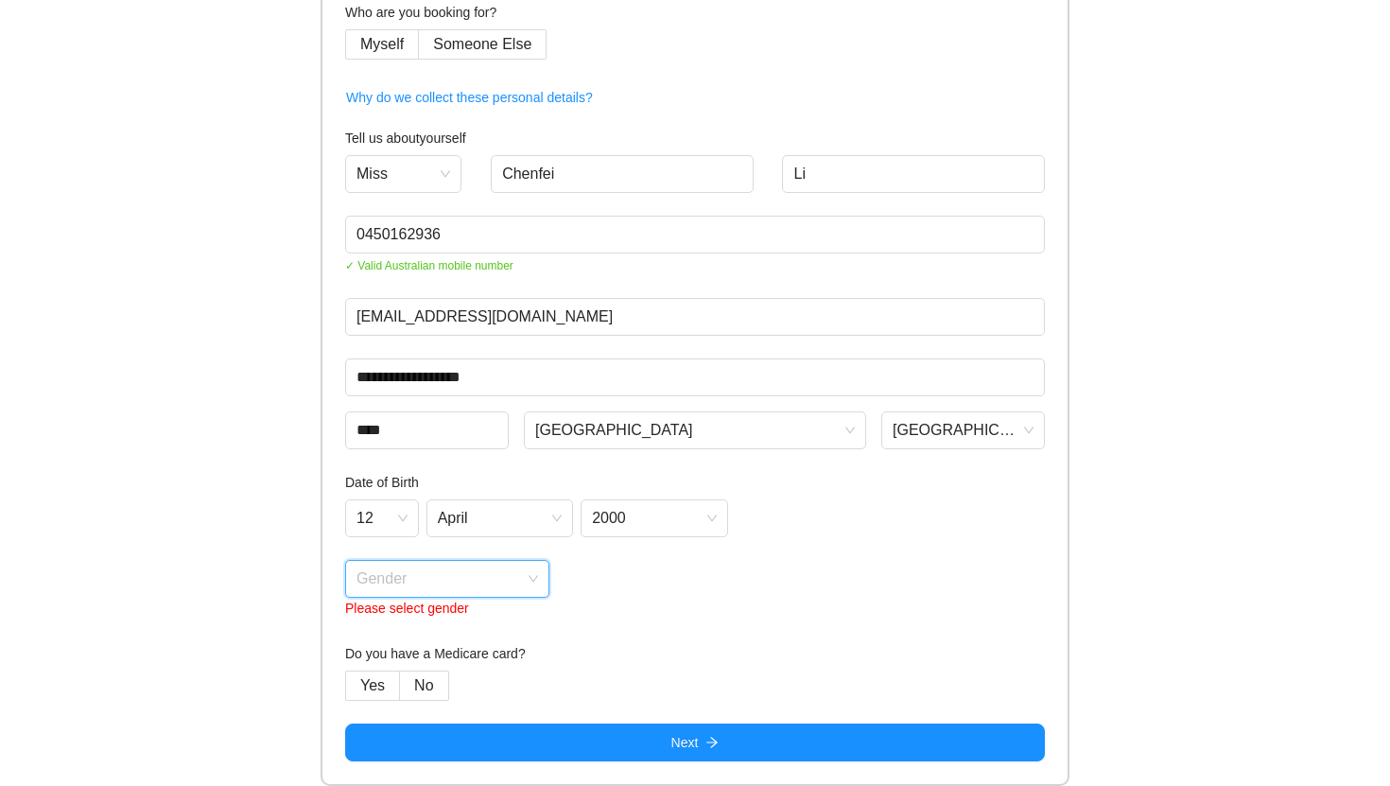
click at [456, 573] on input "search" at bounding box center [440, 575] width 168 height 28
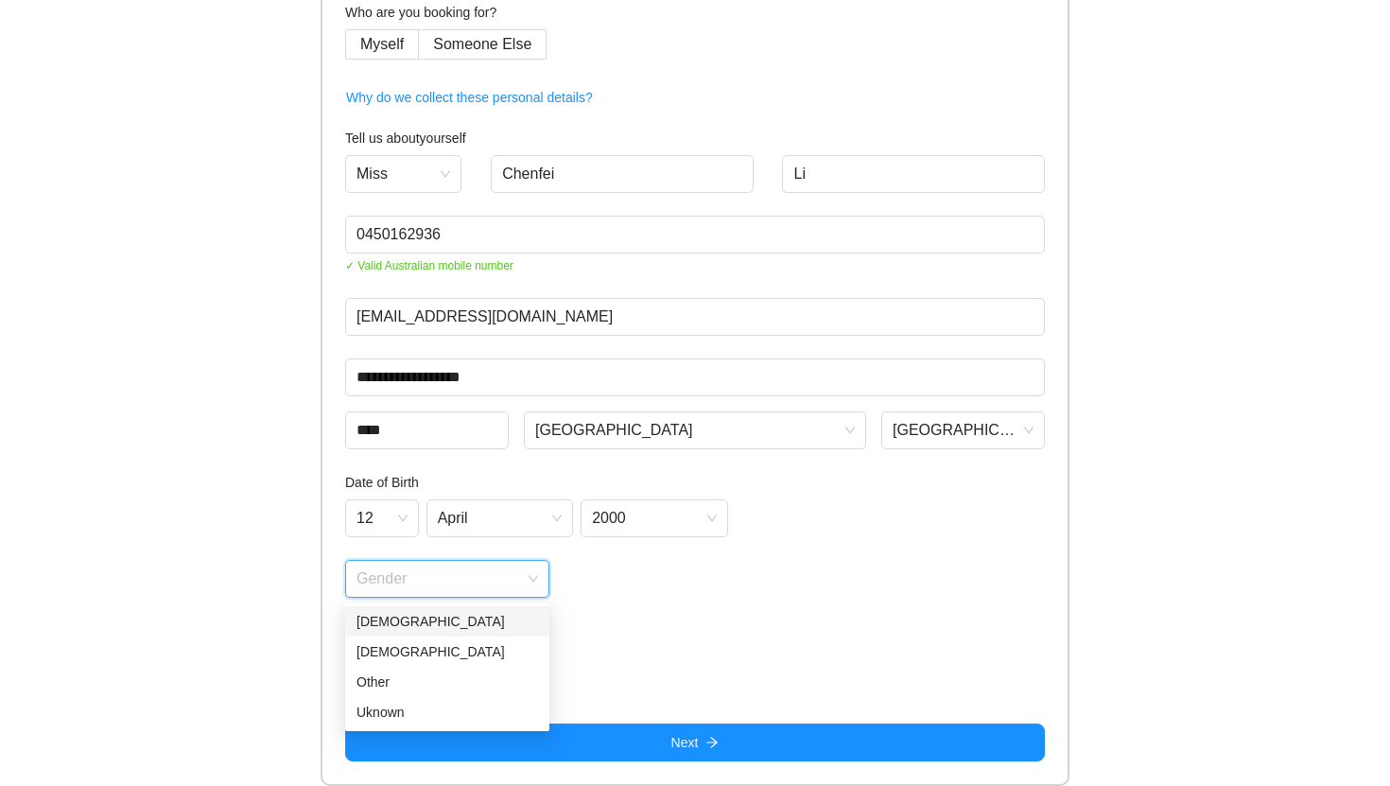
click at [443, 614] on div "[DEMOGRAPHIC_DATA]" at bounding box center [447, 621] width 182 height 21
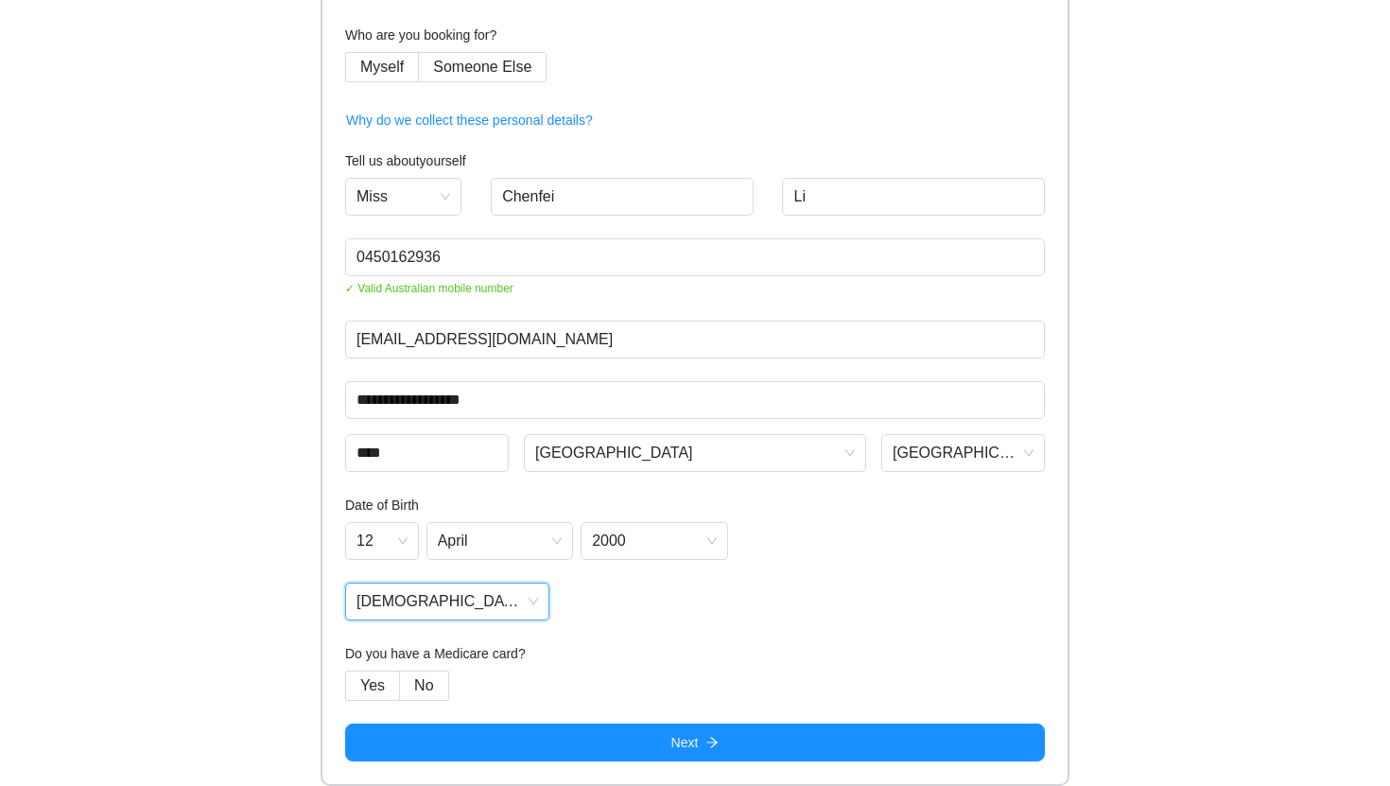
click at [484, 601] on span "[DEMOGRAPHIC_DATA]" at bounding box center [447, 601] width 182 height 28
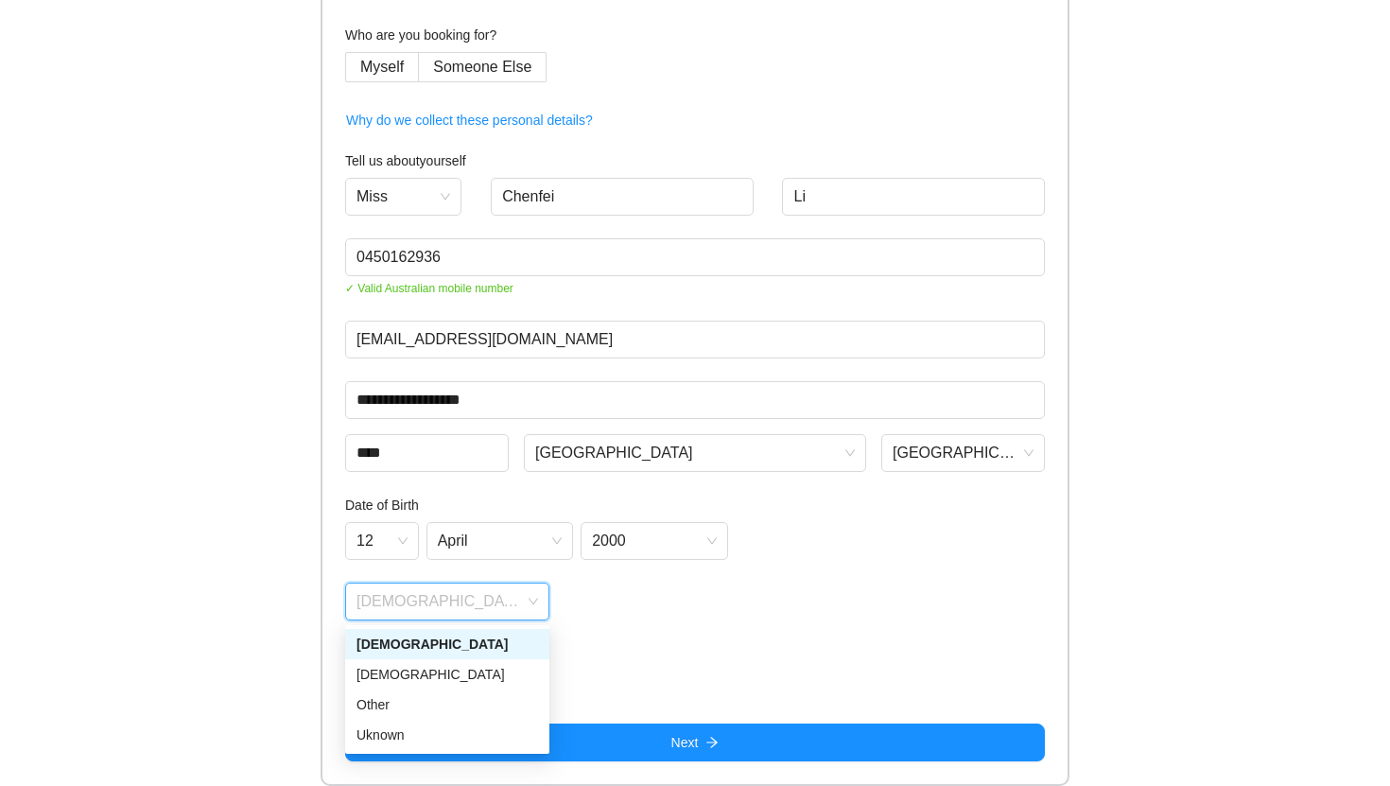
click at [649, 620] on form "**********" at bounding box center [695, 365] width 700 height 791
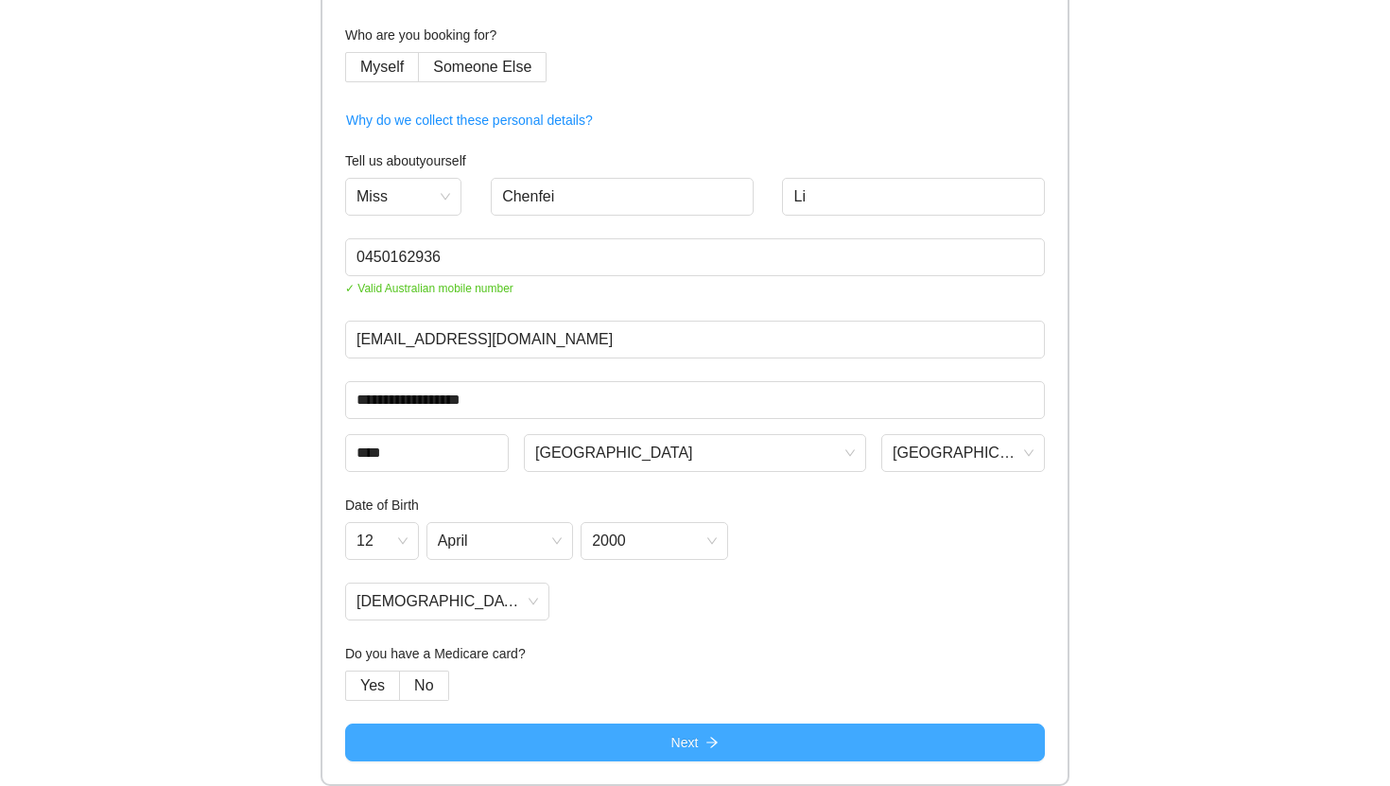
click at [612, 739] on button "Next" at bounding box center [695, 742] width 700 height 38
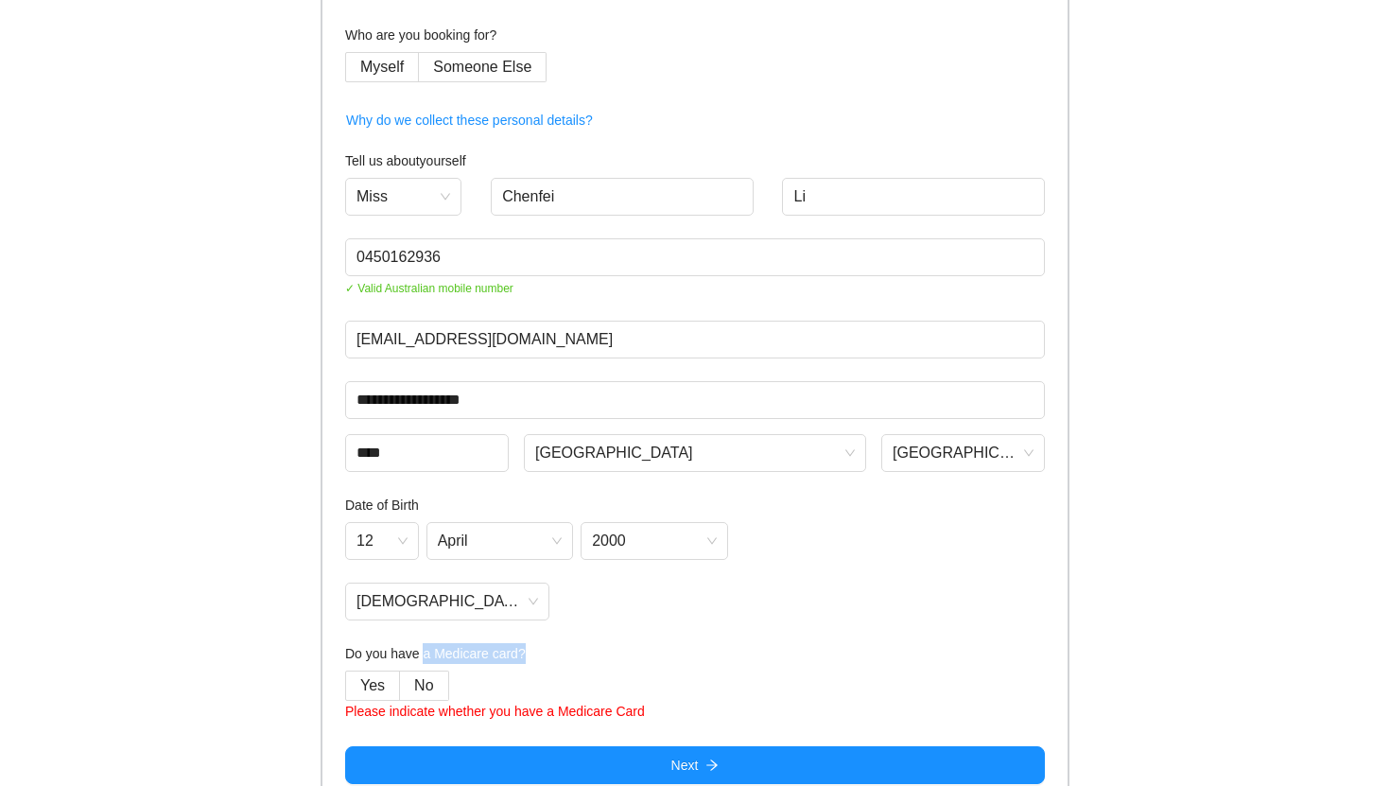
drag, startPoint x: 523, startPoint y: 651, endPoint x: 426, endPoint y: 651, distance: 96.4
click at [425, 651] on h4 "Do you have a Medicare card?" at bounding box center [695, 653] width 700 height 21
copy h4 "a Medicare card?"
click at [542, 648] on h4 "Do you have a Medicare card?" at bounding box center [695, 653] width 700 height 21
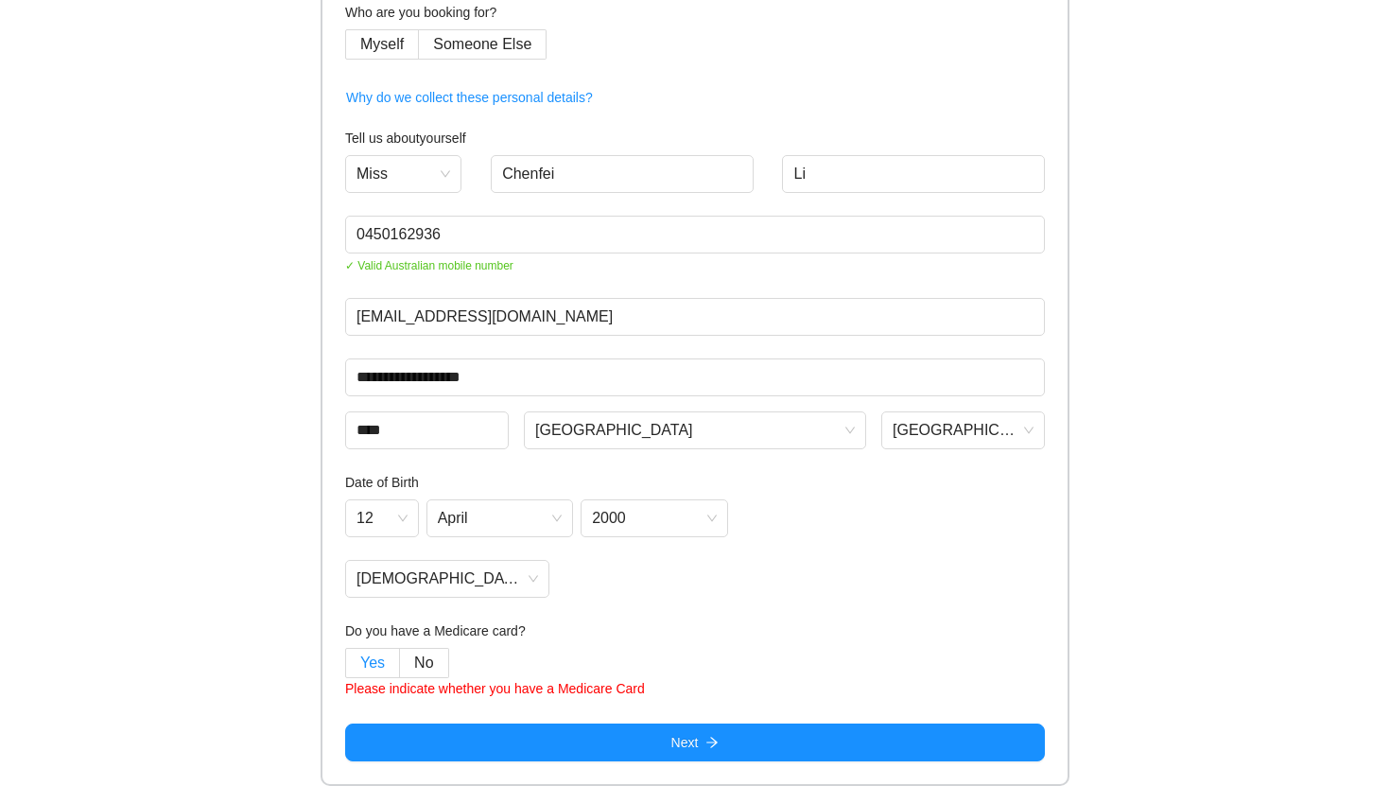
click at [361, 654] on span "Yes" at bounding box center [372, 662] width 25 height 16
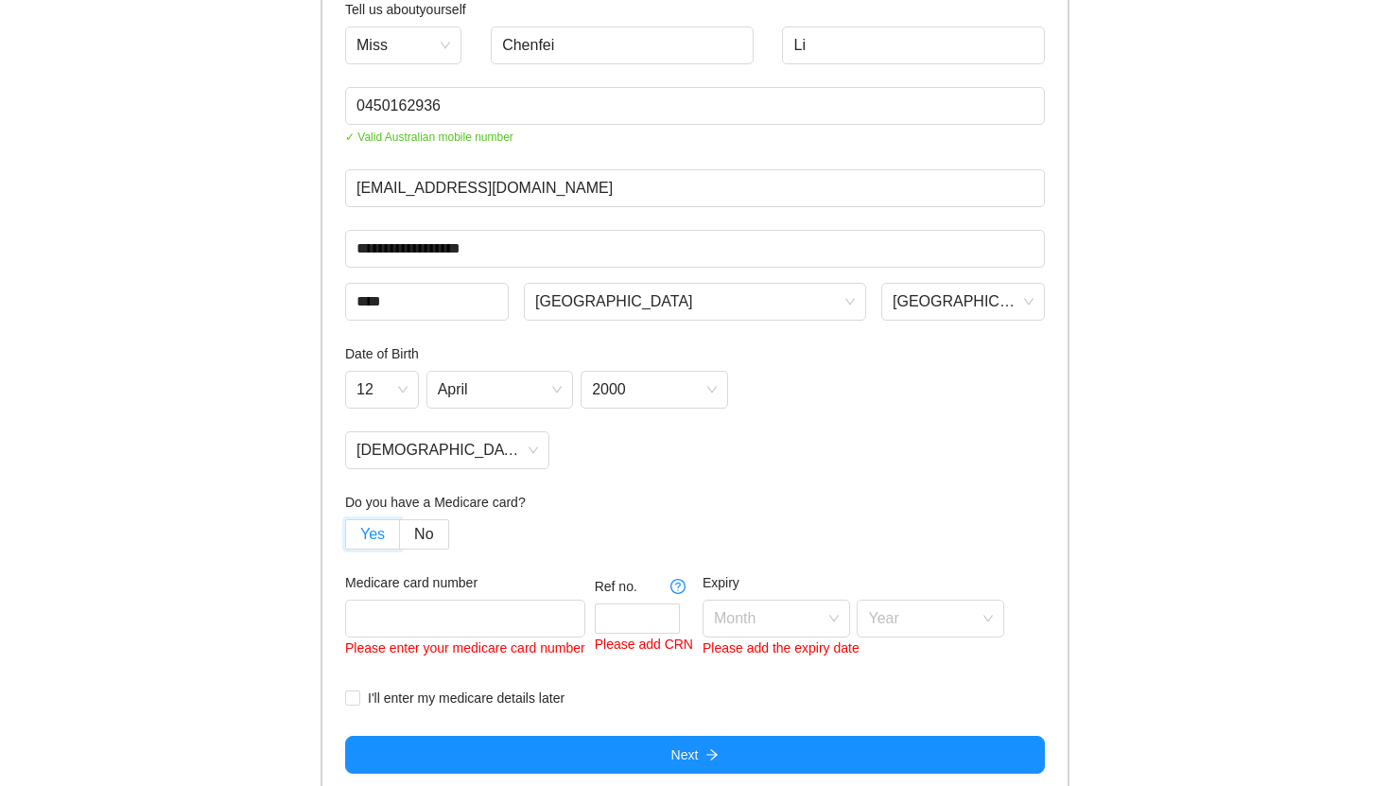
scroll to position [315, 0]
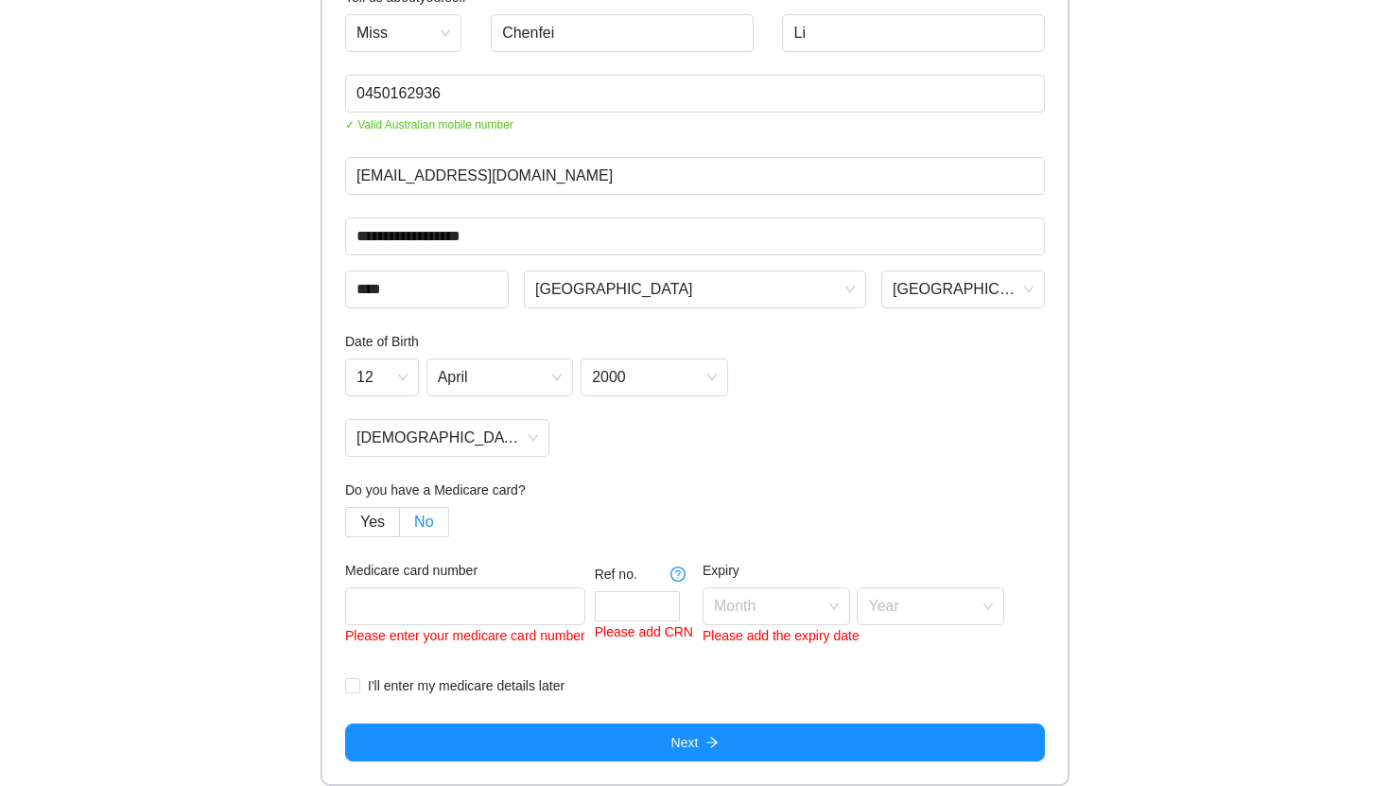
click at [419, 528] on span "No" at bounding box center [423, 521] width 19 height 16
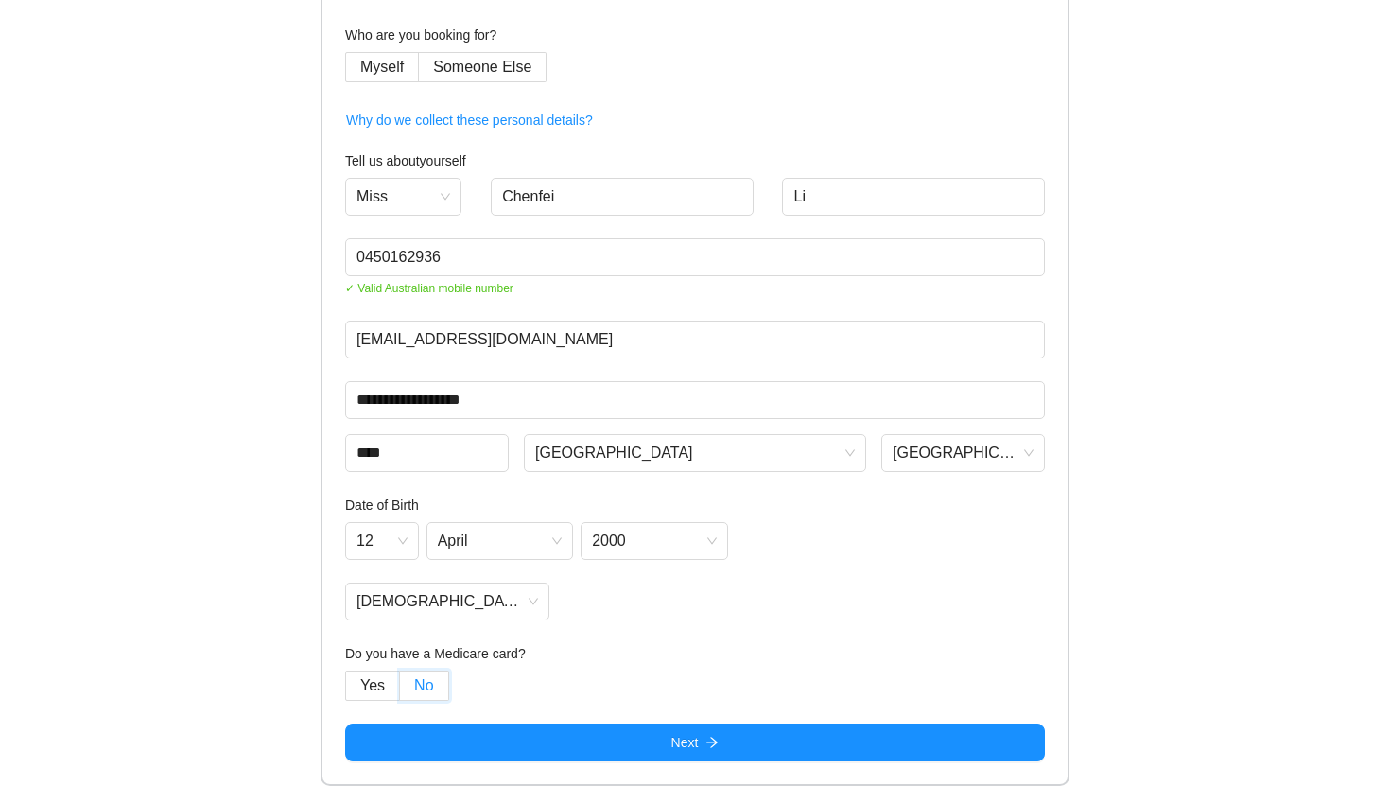
scroll to position [151, 0]
click at [357, 692] on label "Yes" at bounding box center [372, 685] width 55 height 30
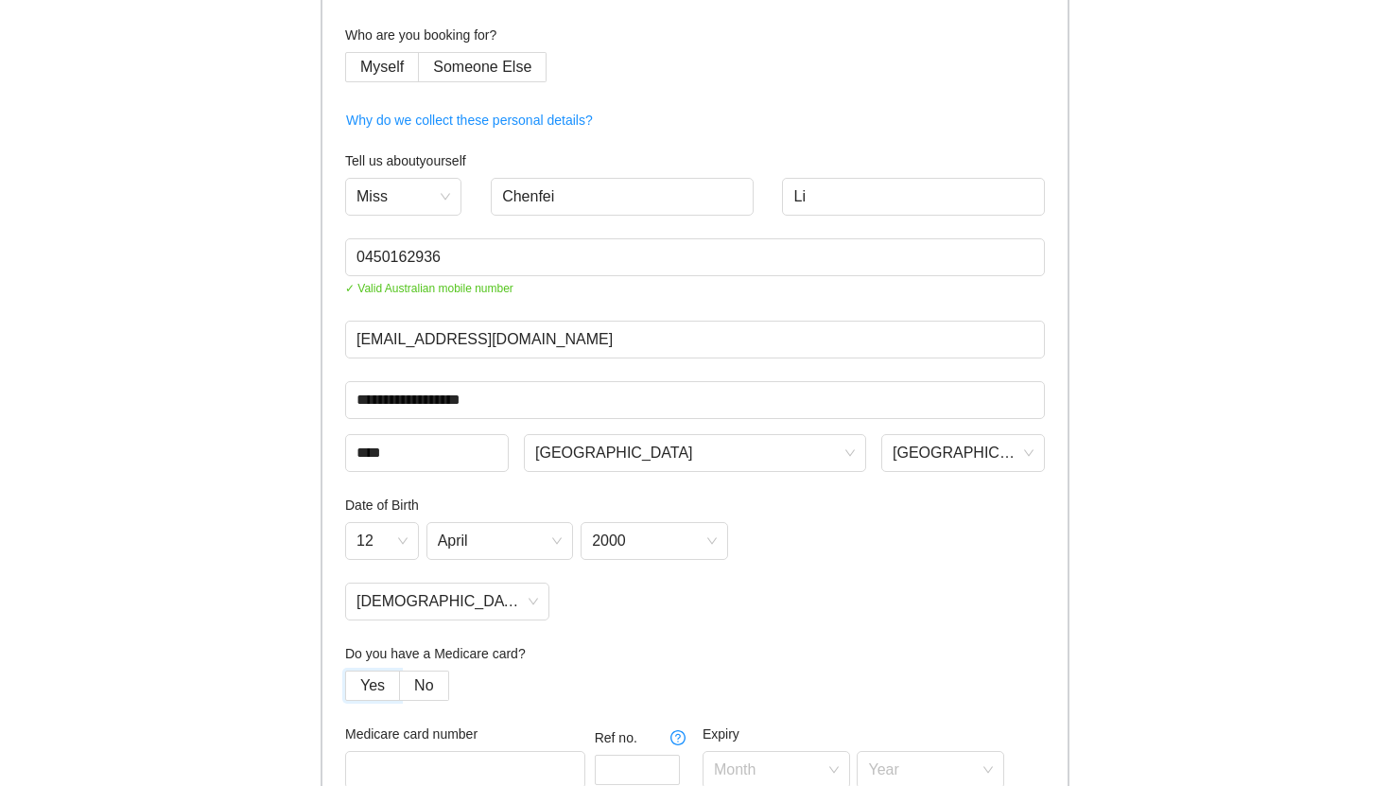
scroll to position [315, 0]
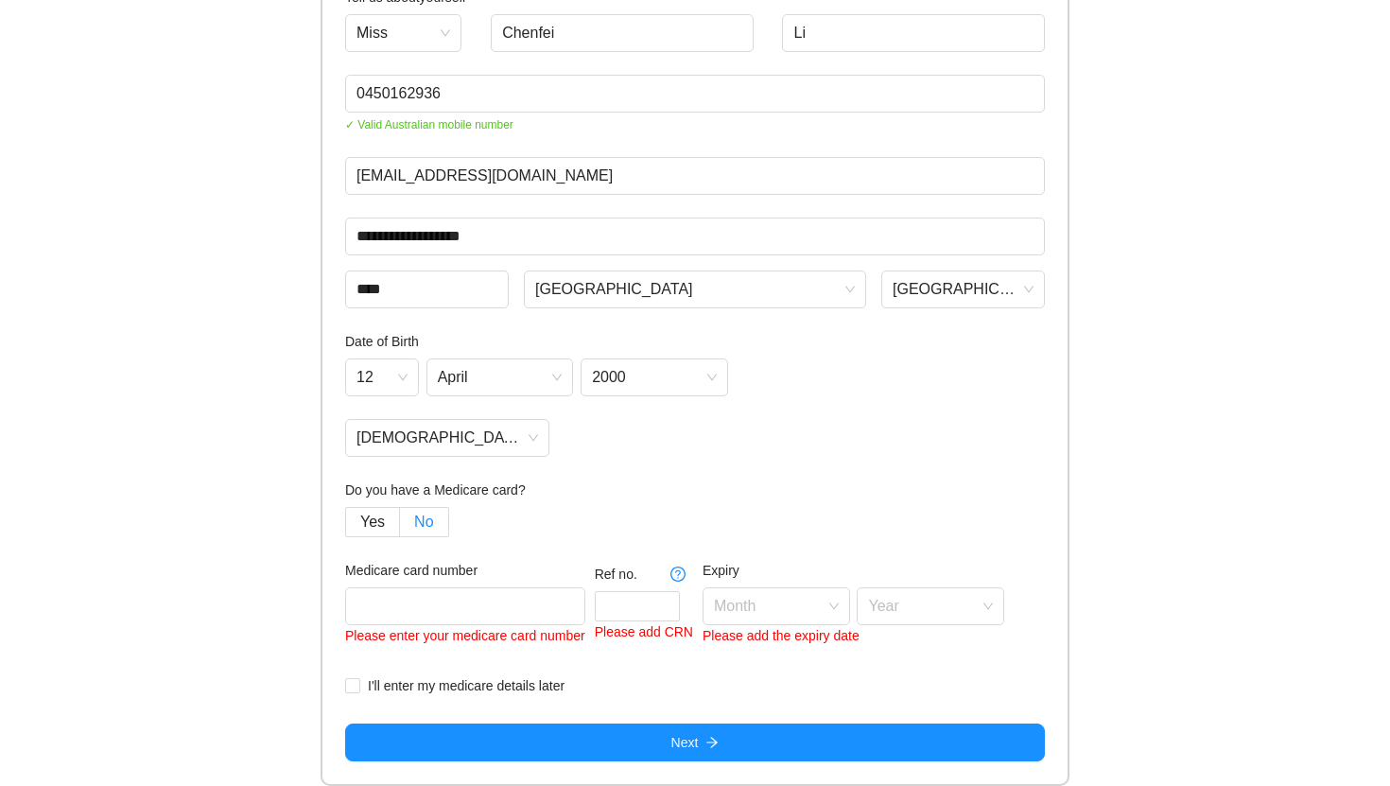
click at [422, 518] on span "No" at bounding box center [423, 521] width 19 height 16
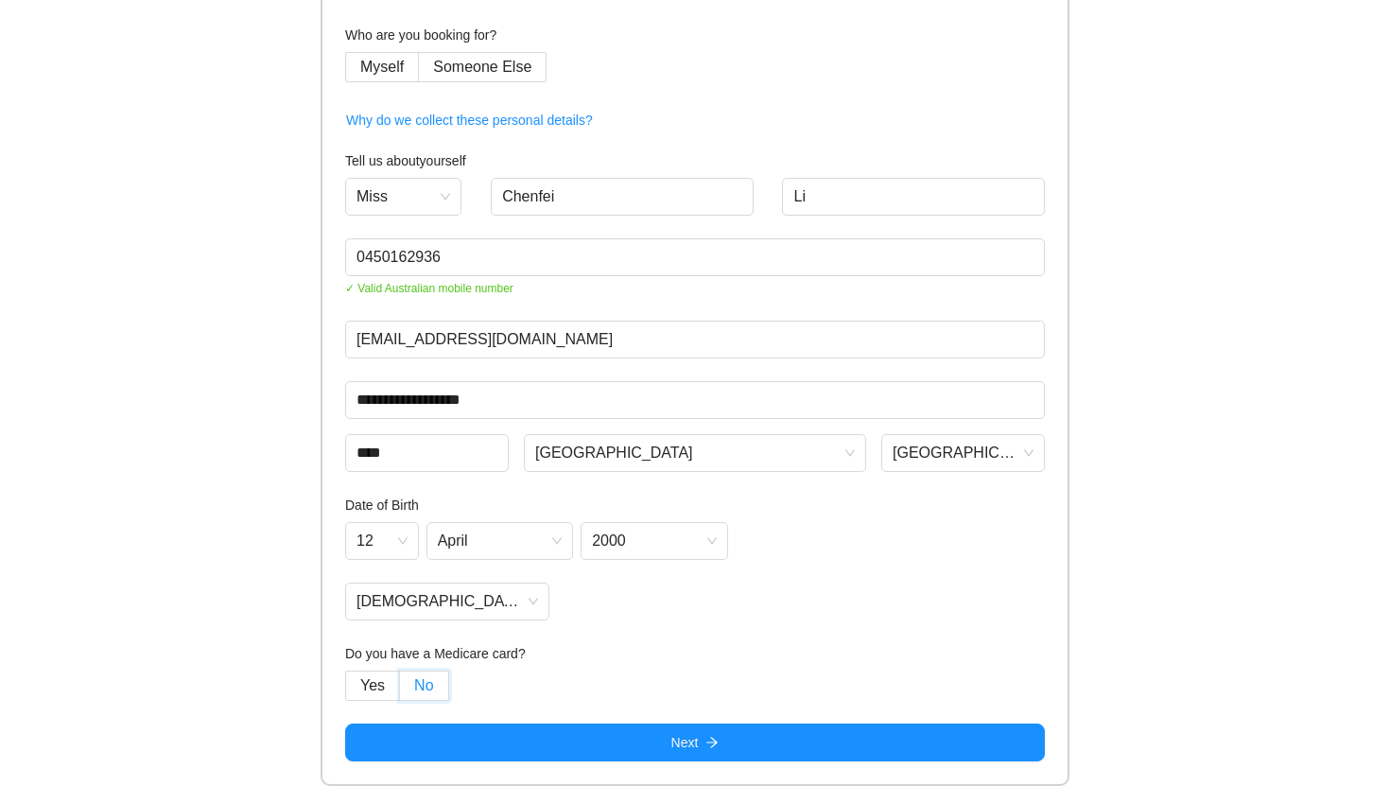
scroll to position [151, 0]
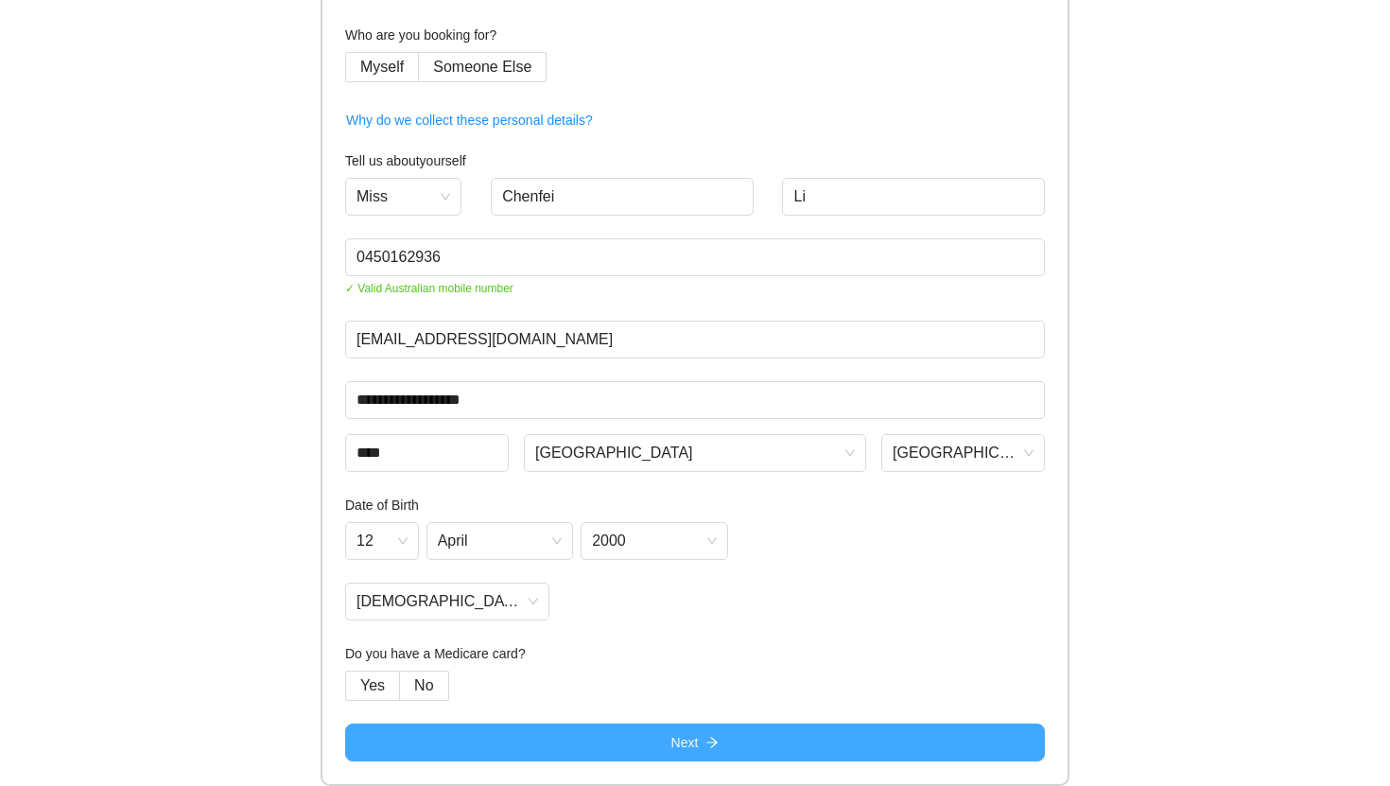
click at [648, 735] on button "Next" at bounding box center [695, 742] width 700 height 38
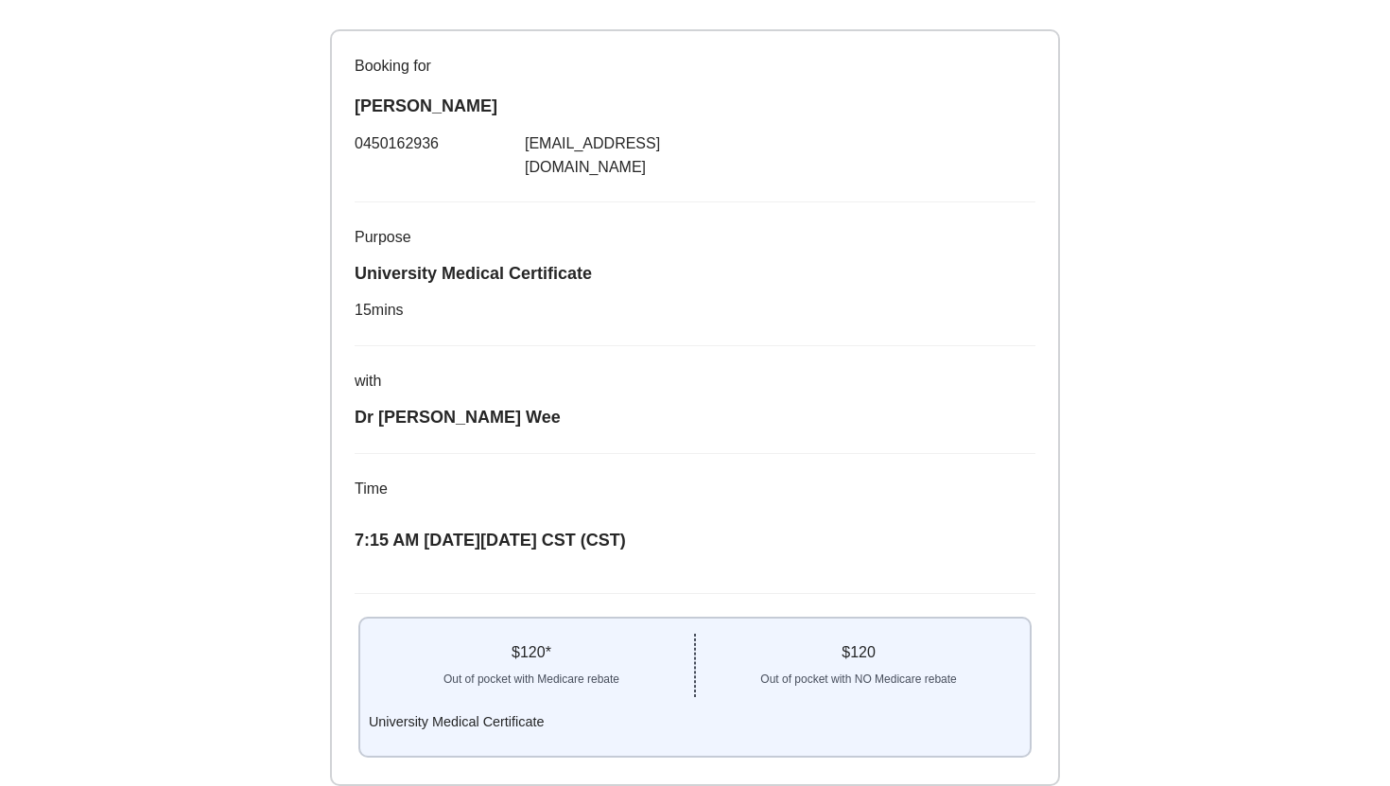
scroll to position [269, 0]
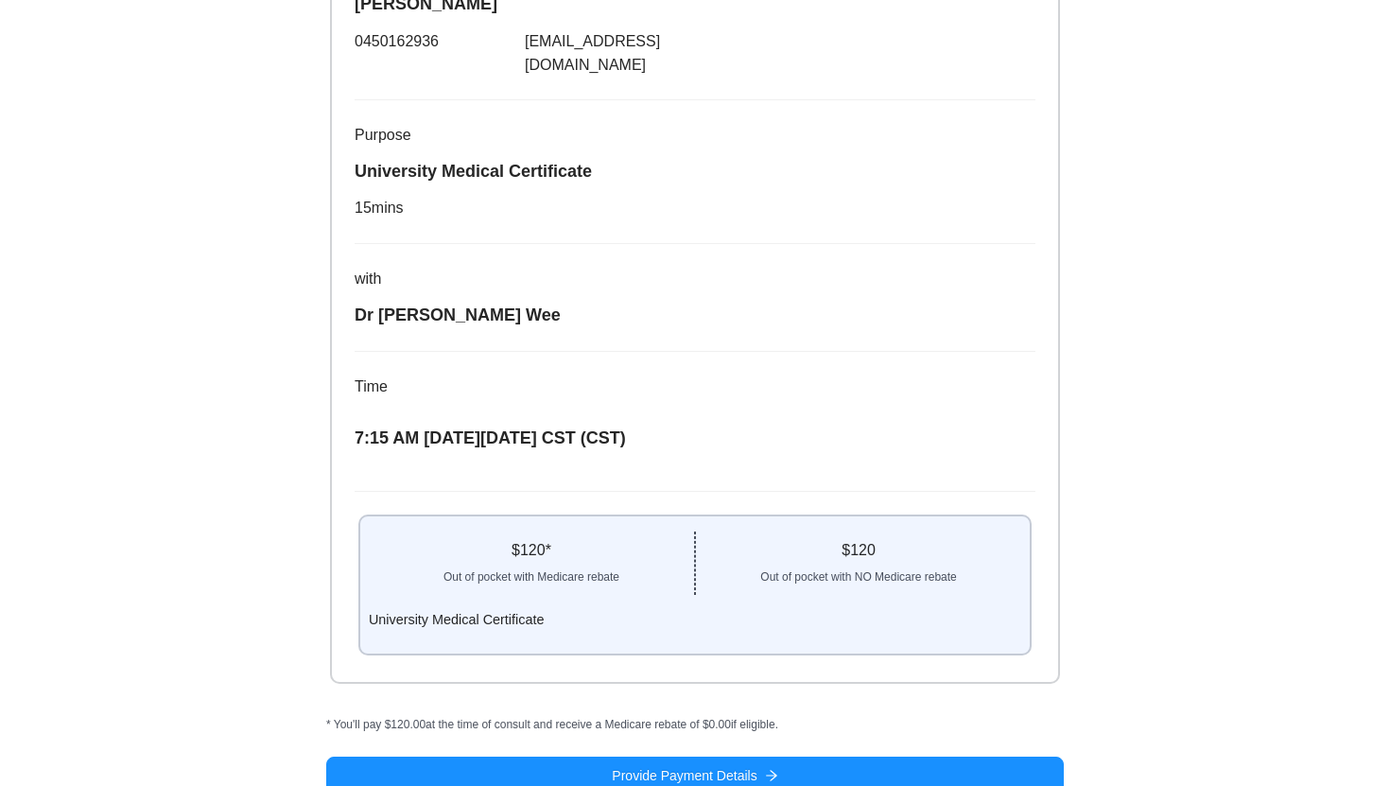
click at [1194, 330] on div "What you Need Choose Time About You 4 Confirm Details Your booking details Book…" at bounding box center [695, 270] width 1390 height 1079
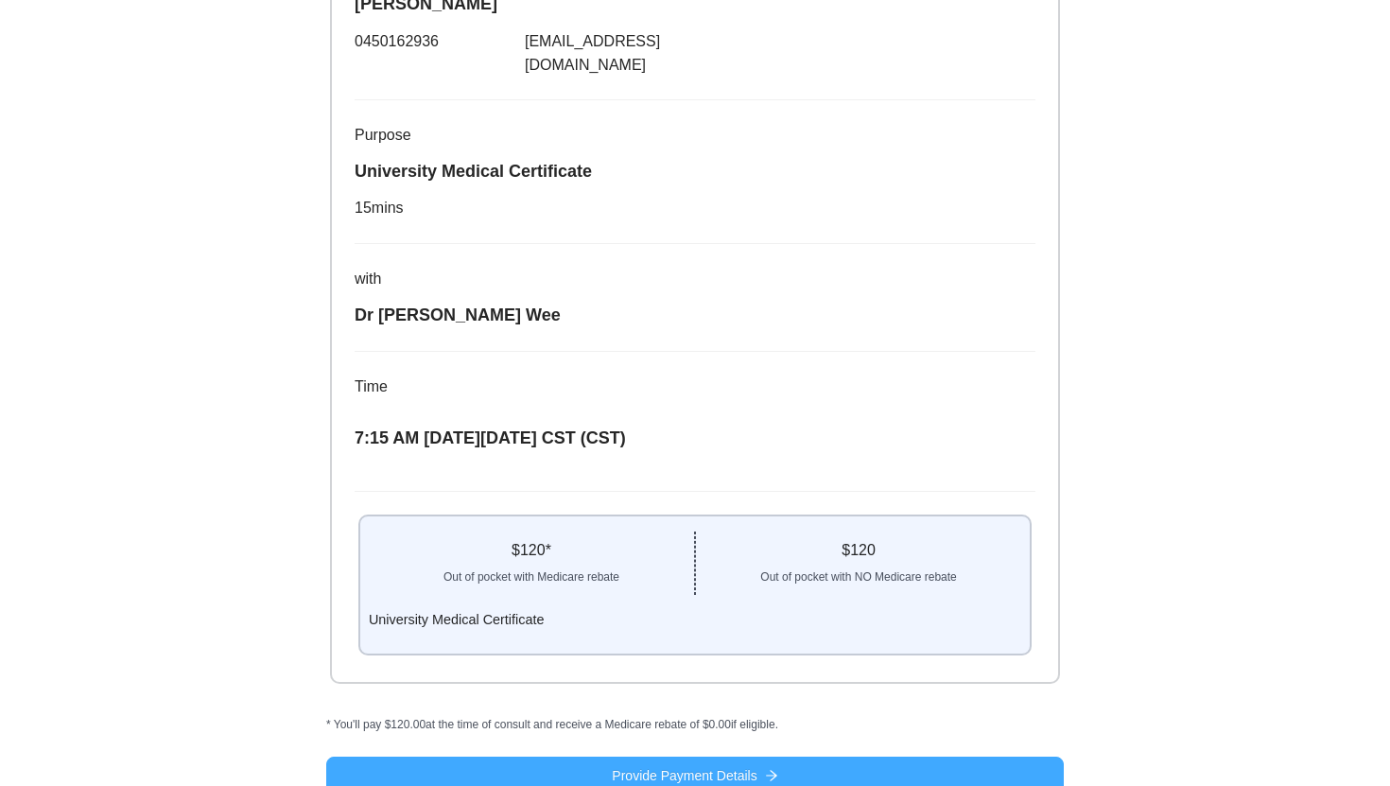
click at [791, 756] on button "Provide Payment Details" at bounding box center [694, 775] width 737 height 38
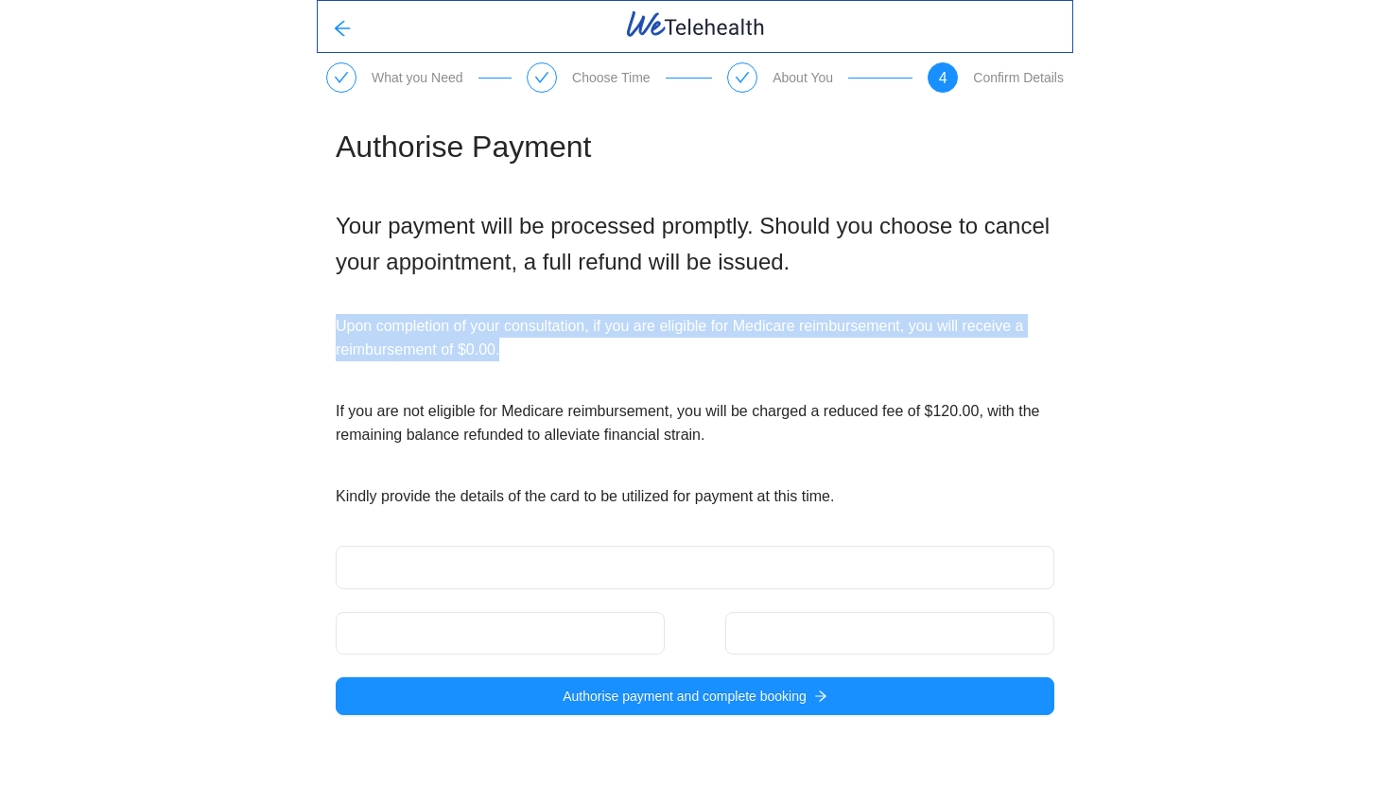
drag, startPoint x: 501, startPoint y: 351, endPoint x: 276, endPoint y: 319, distance: 227.3
click at [276, 319] on div "What you Need Choose Time About You 4 Confirm Details Authorise Payment Your pa…" at bounding box center [695, 372] width 1390 height 745
copy p "Upon completion of your consultation, if you are eligible for Medicare reimburs…"
click at [595, 374] on div "Authorise Payment Your payment will be processed promptly. Should you choose to…" at bounding box center [694, 419] width 737 height 622
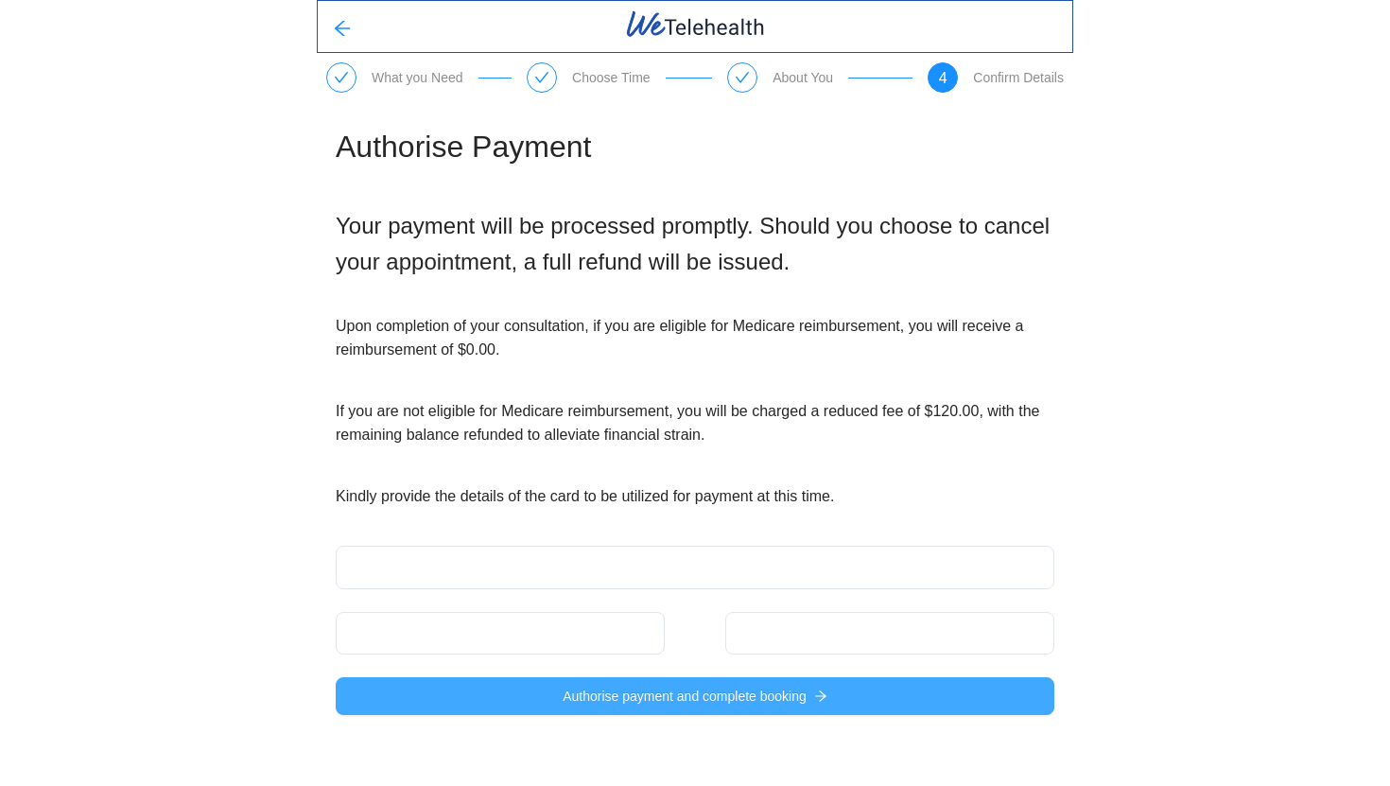
click at [592, 702] on span "Authorise payment and complete booking" at bounding box center [685, 695] width 244 height 21
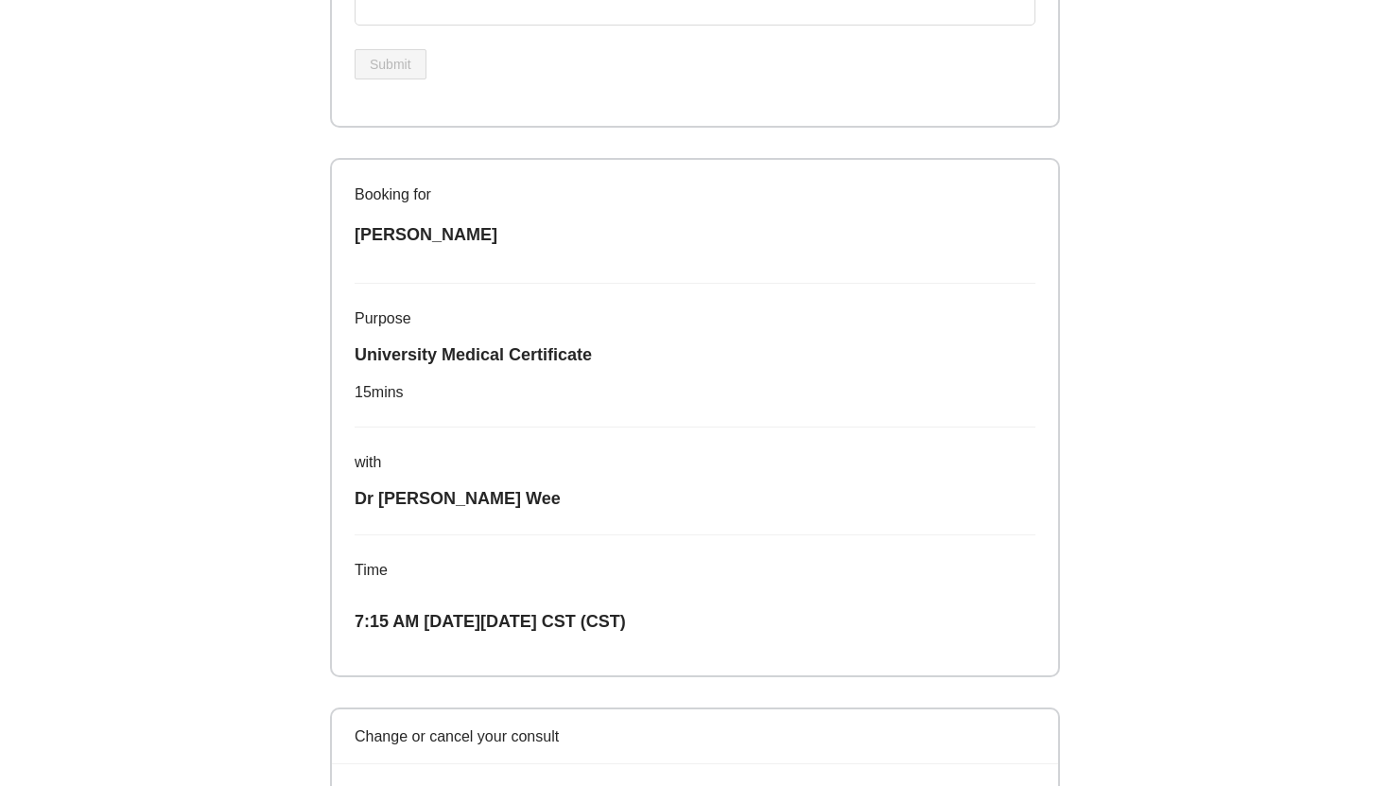
scroll to position [746, 0]
